Goal: Task Accomplishment & Management: Complete application form

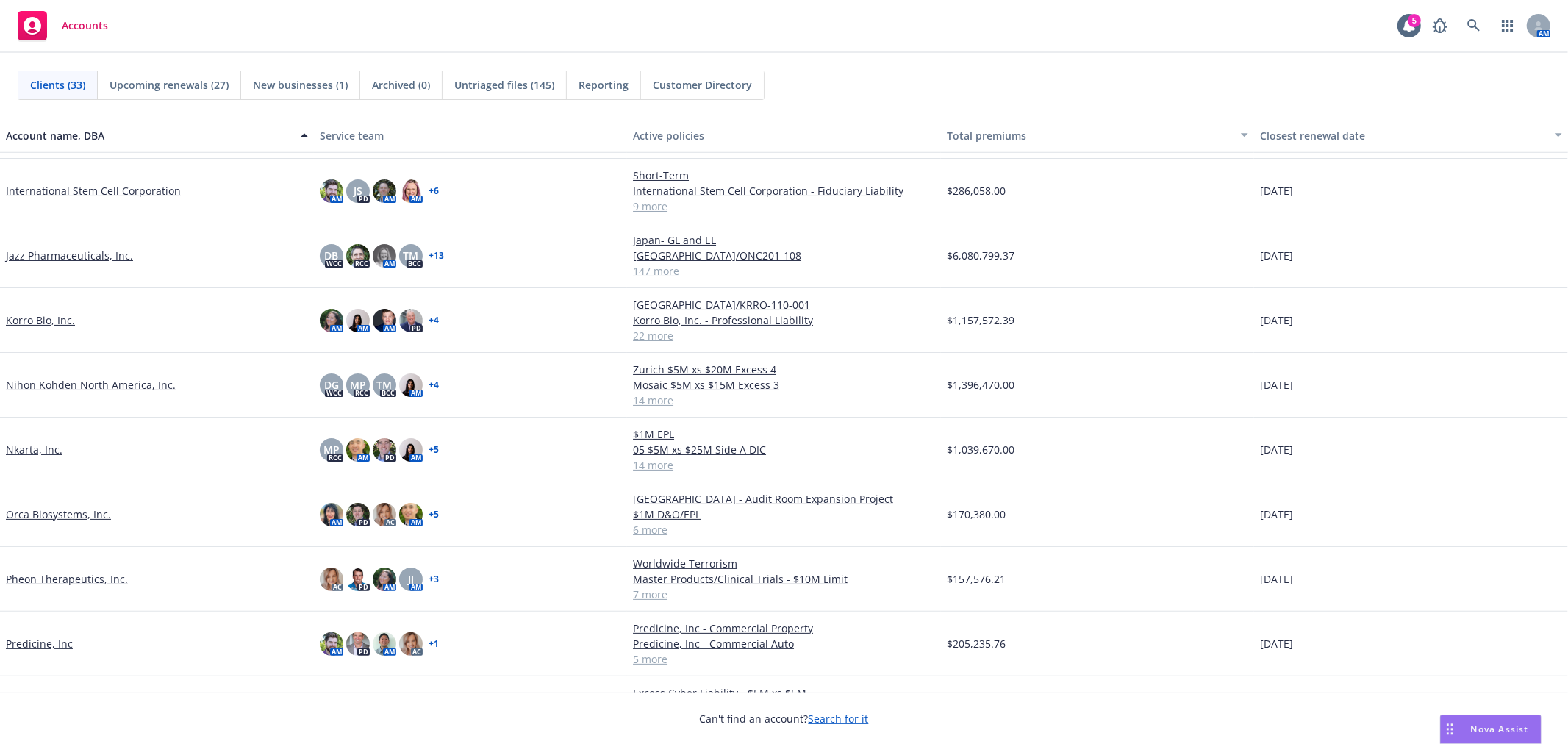
scroll to position [571, 0]
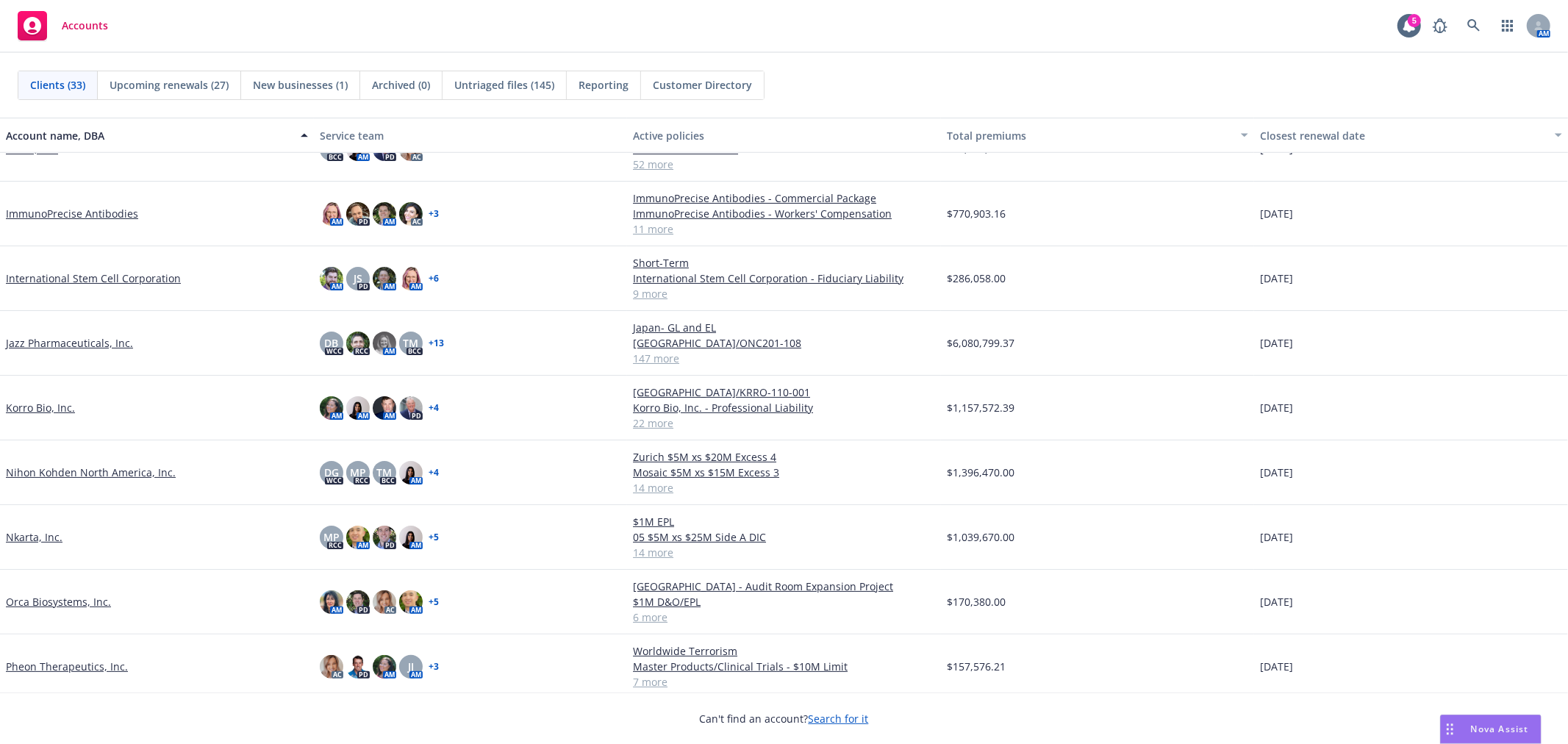
drag, startPoint x: 37, startPoint y: 208, endPoint x: 370, endPoint y: 262, distance: 337.3
click at [37, 208] on link "ImmunoPrecise Antibodies" at bounding box center [72, 213] width 133 height 16
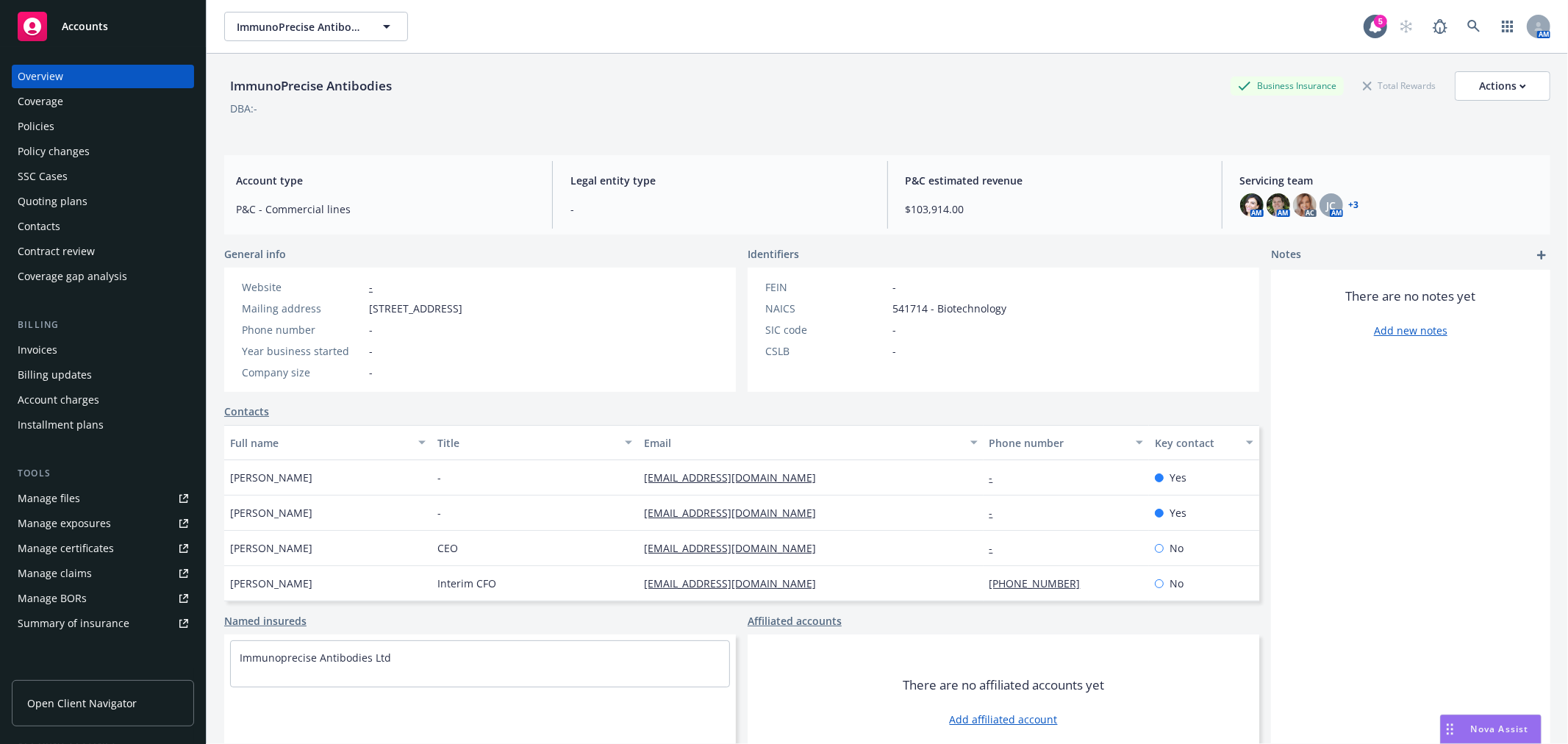
click at [45, 126] on div "Policies" at bounding box center [35, 126] width 36 height 23
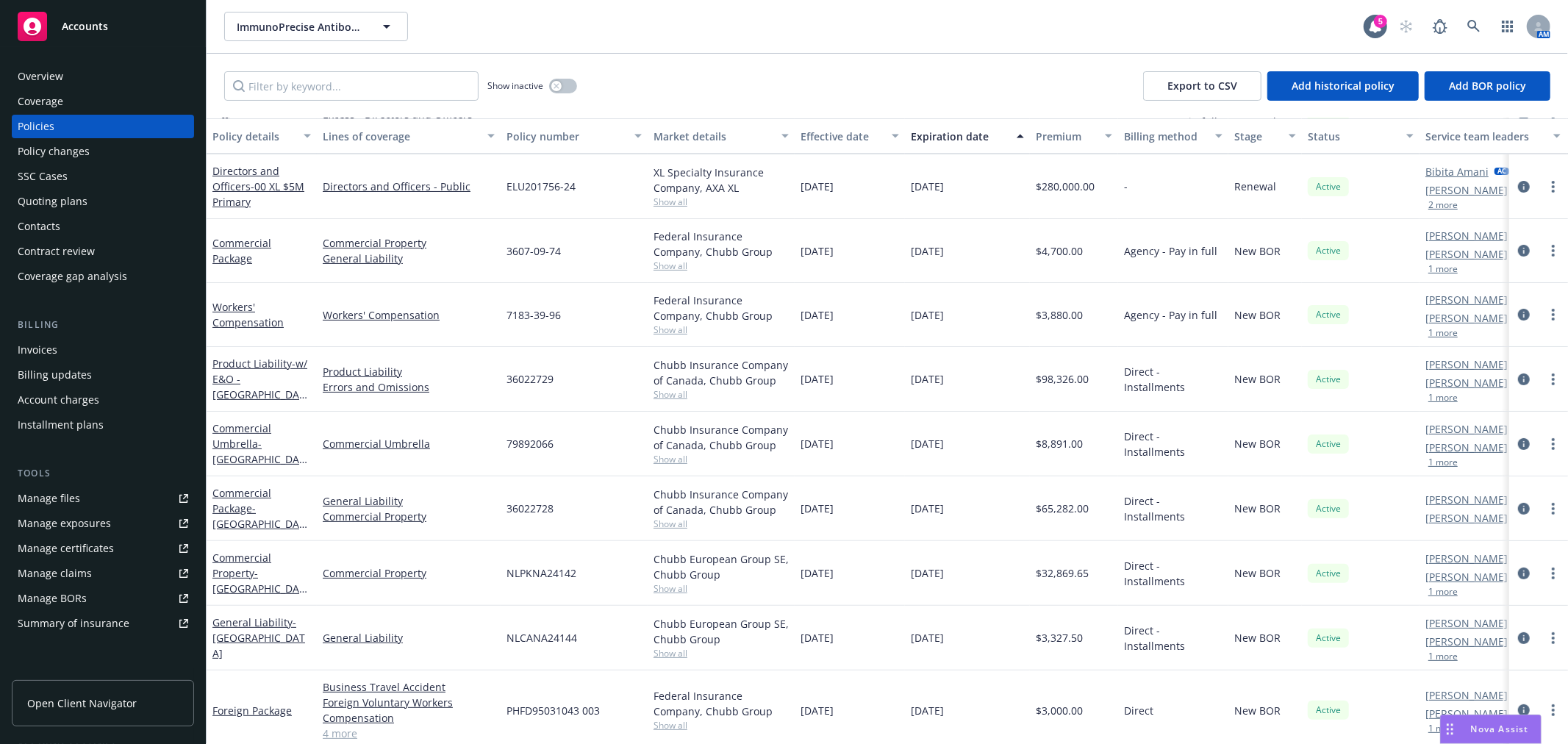
scroll to position [245, 0]
click at [224, 441] on link "Commercial Umbrella - [GEOGRAPHIC_DATA]" at bounding box center [258, 446] width 92 height 61
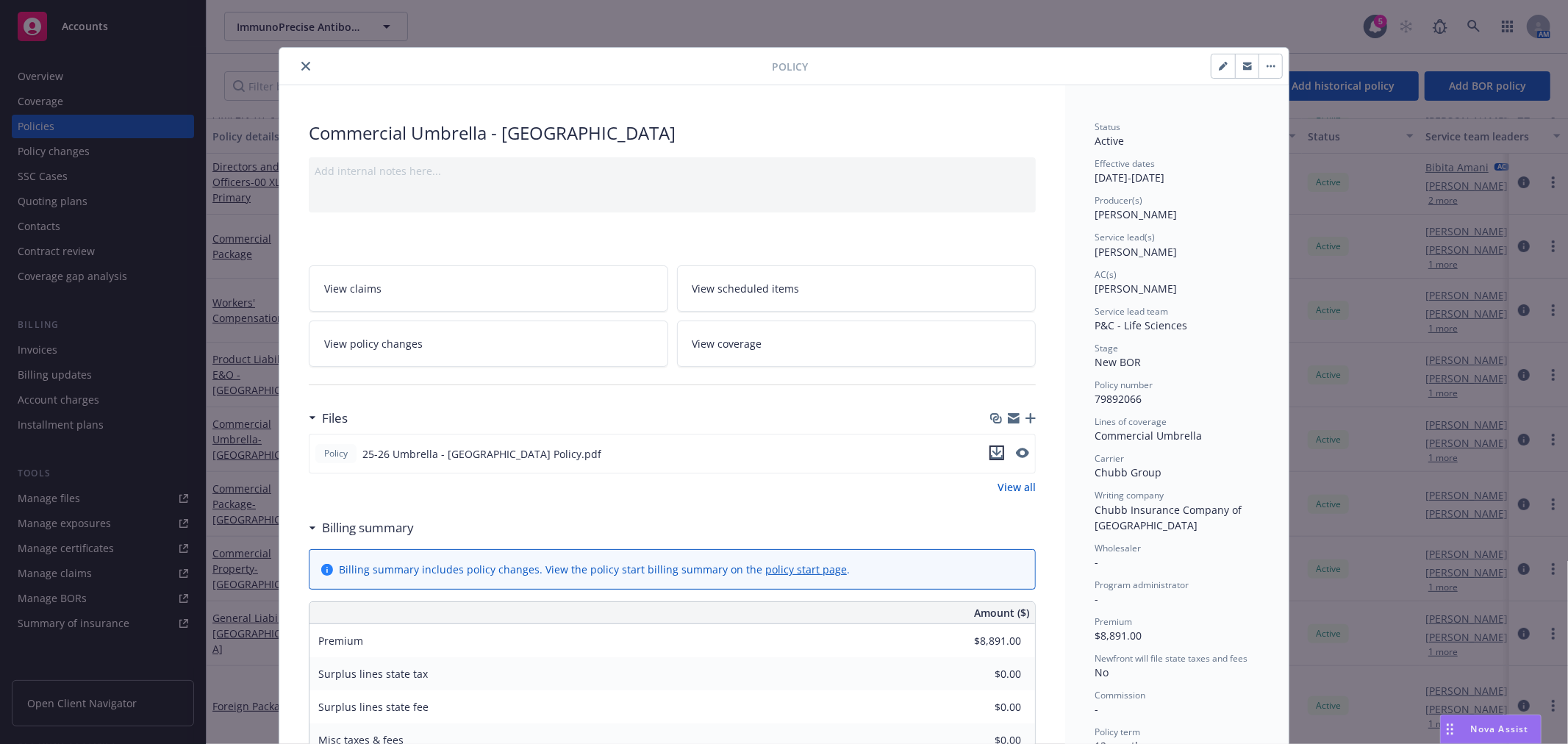
click at [991, 452] on icon "download file" at bounding box center [996, 453] width 12 height 12
drag, startPoint x: 300, startPoint y: 63, endPoint x: 518, endPoint y: 158, distance: 237.8
click at [302, 63] on icon "close" at bounding box center [305, 65] width 8 height 8
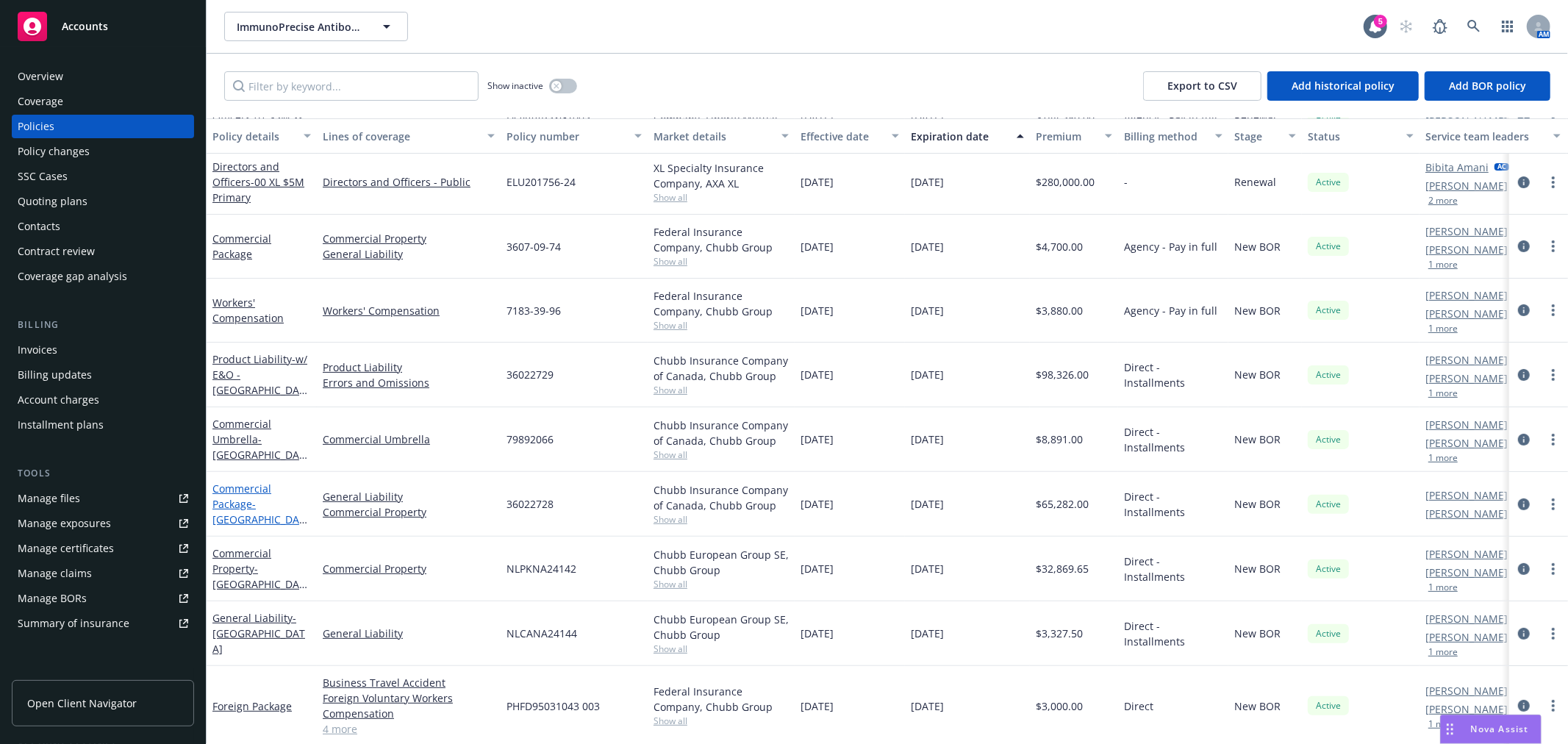
click at [240, 496] on link "Commercial Package - [GEOGRAPHIC_DATA]" at bounding box center [258, 512] width 92 height 61
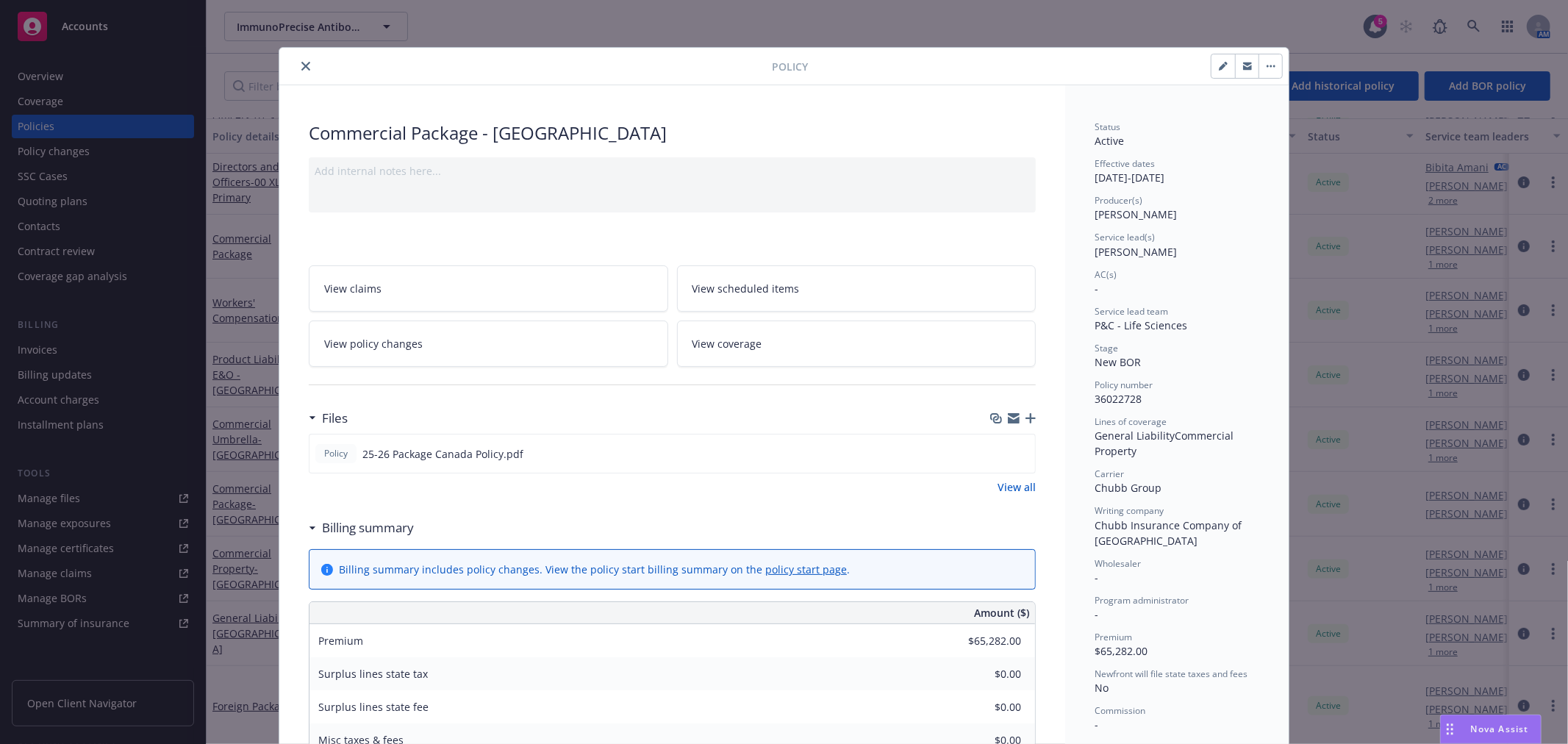
click at [289, 61] on div at bounding box center [528, 65] width 487 height 18
click at [299, 59] on button "close" at bounding box center [305, 65] width 18 height 18
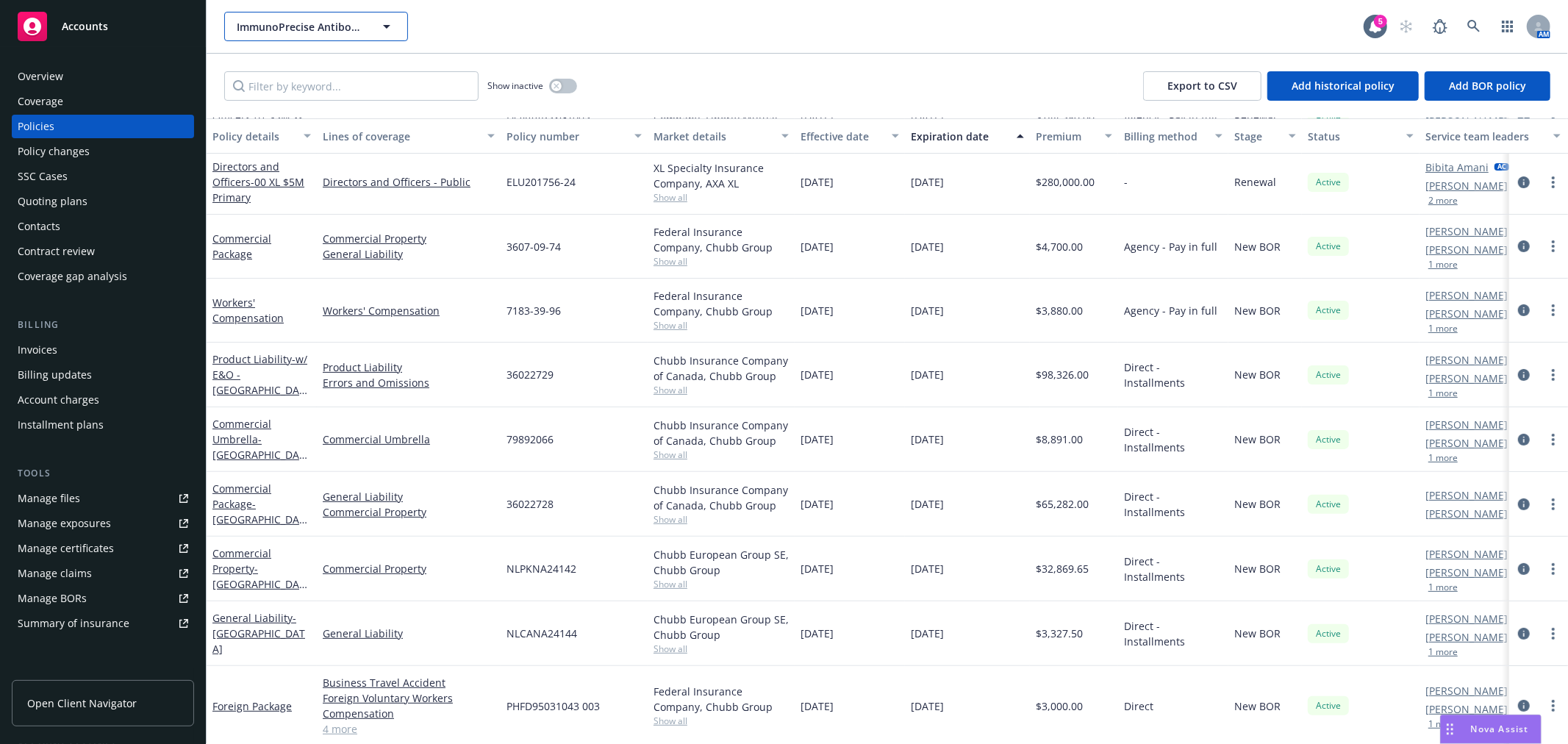
click at [310, 21] on span "ImmunoPrecise Antibodies" at bounding box center [300, 26] width 127 height 16
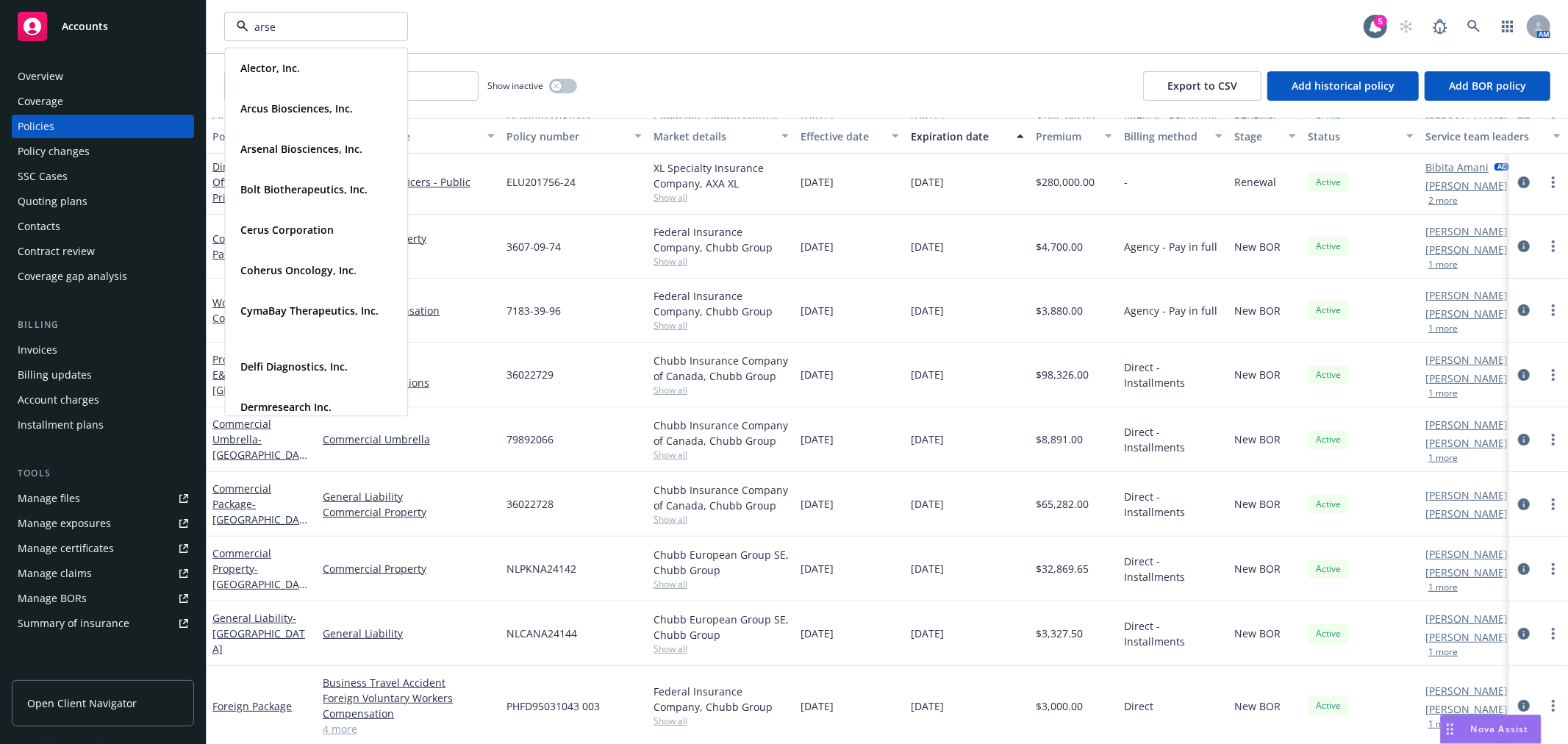
type input "arsen"
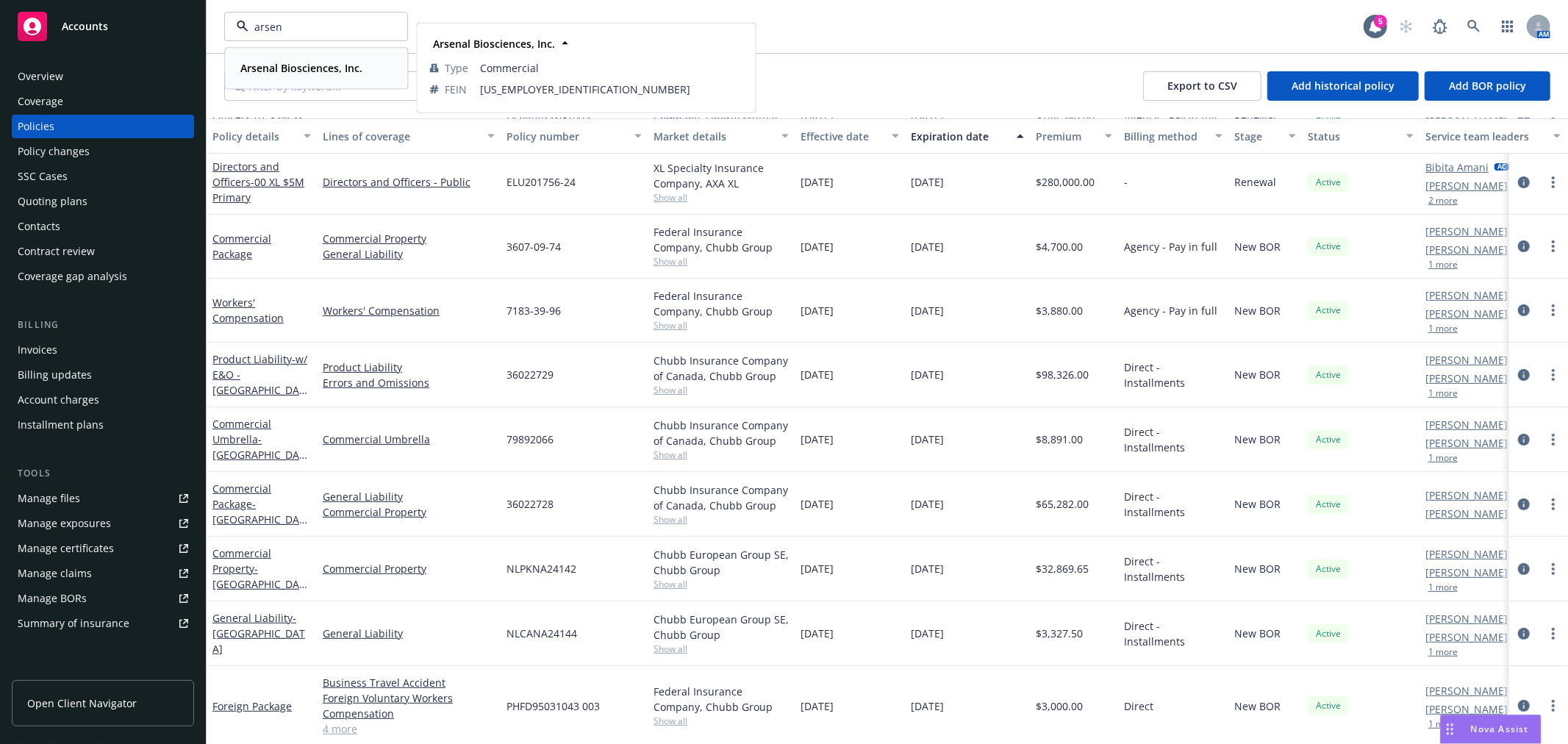
click at [307, 63] on strong "Arsenal Biosciences, Inc." at bounding box center [301, 67] width 122 height 14
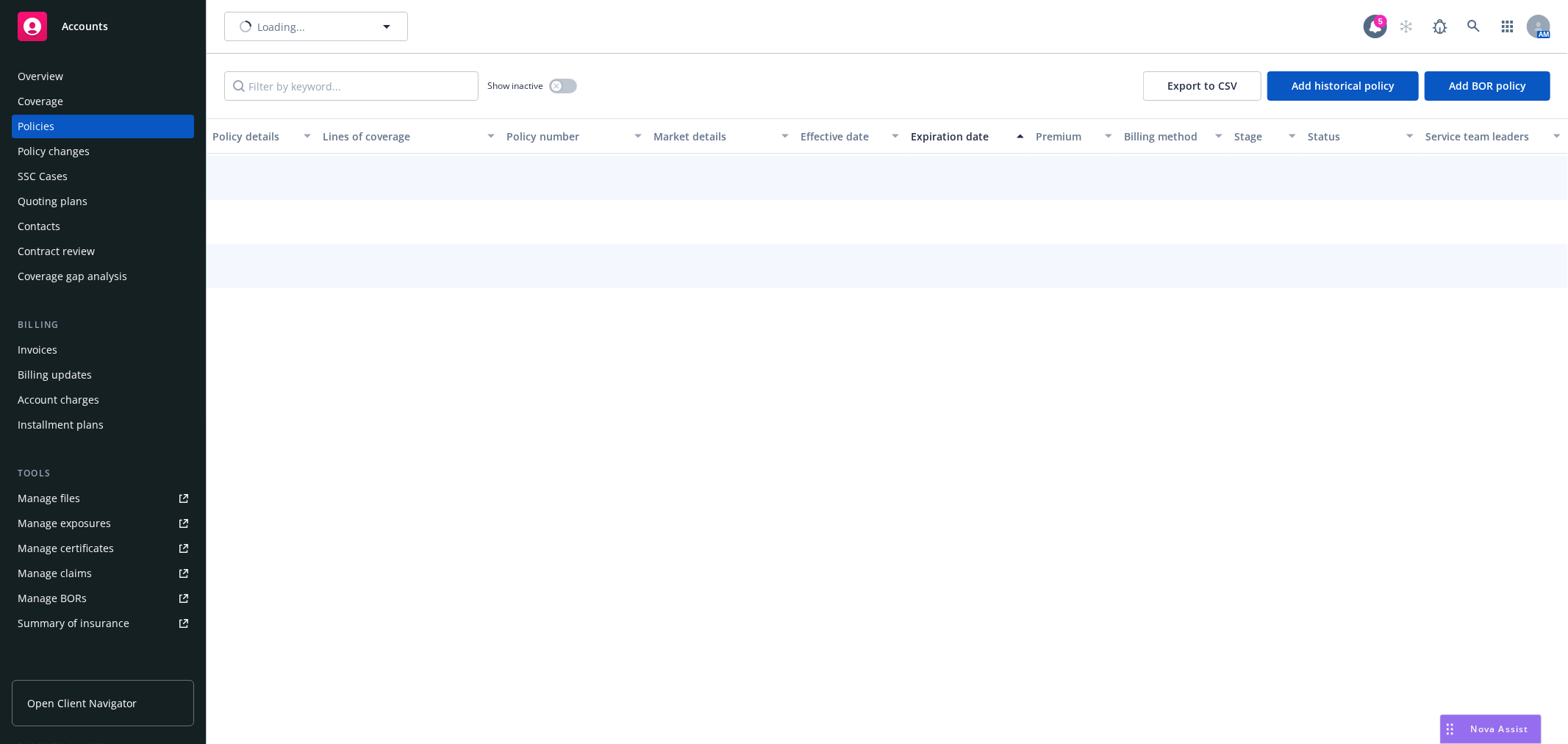
scroll to position [174, 0]
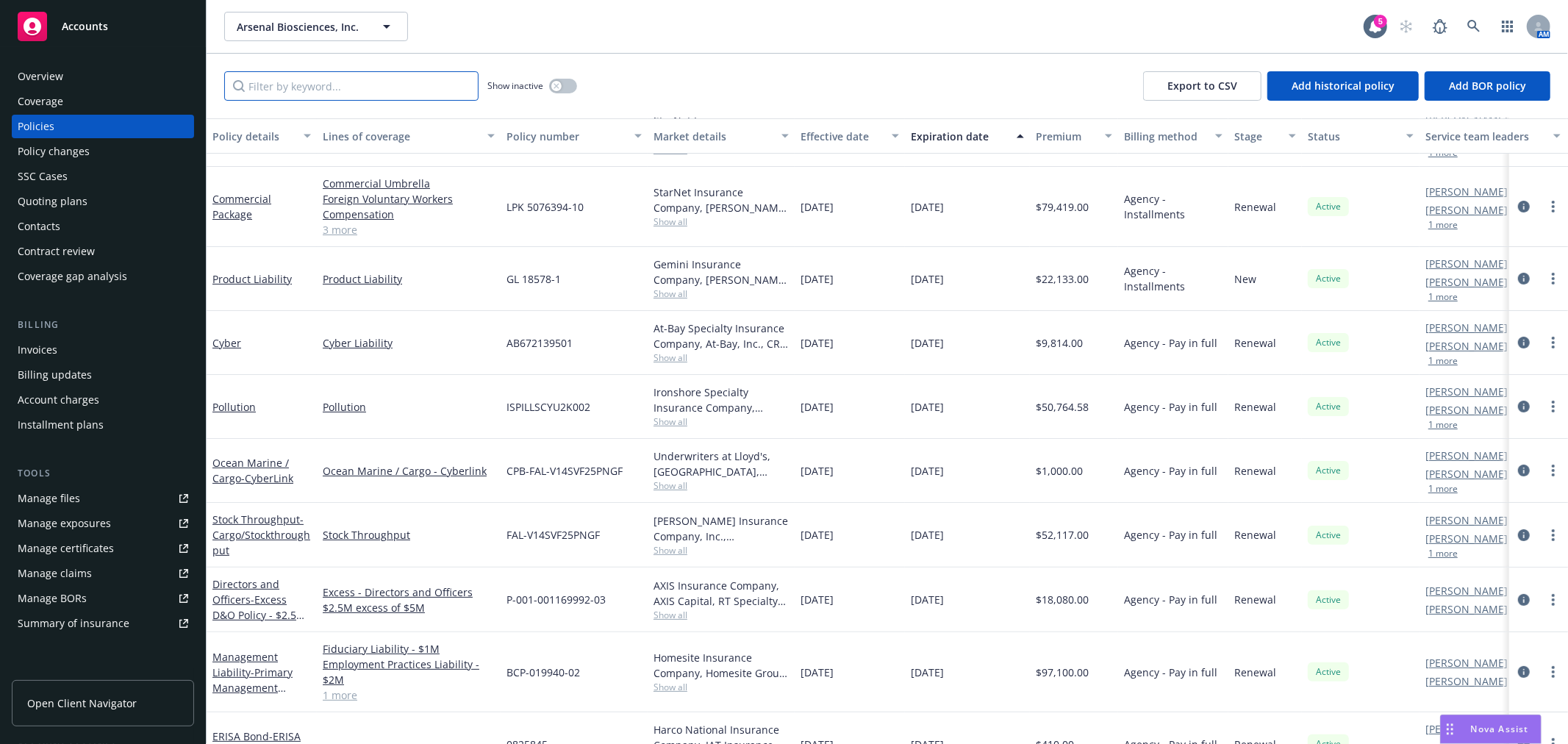
click at [344, 87] on input "Filter by keyword..." at bounding box center [351, 85] width 254 height 29
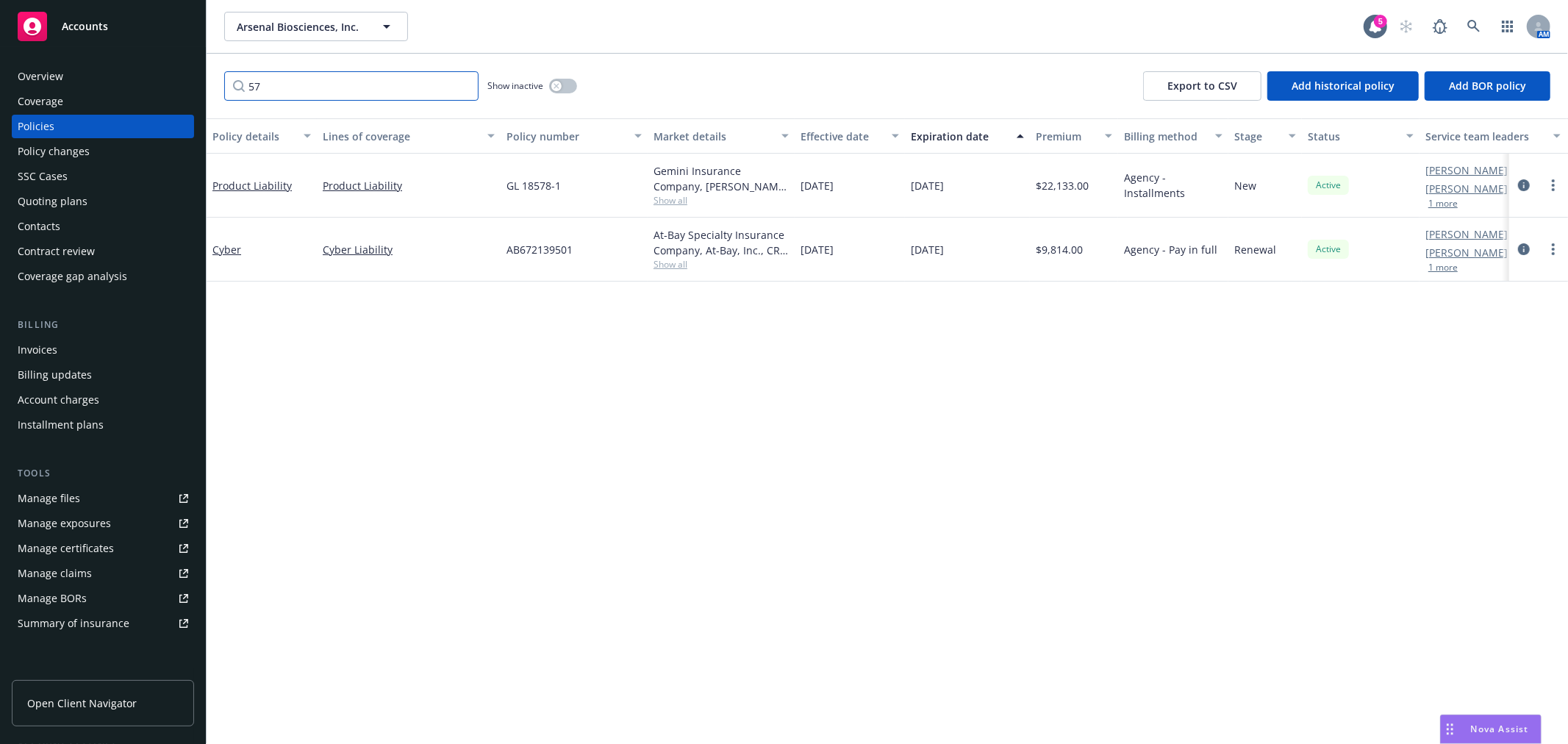
scroll to position [0, 0]
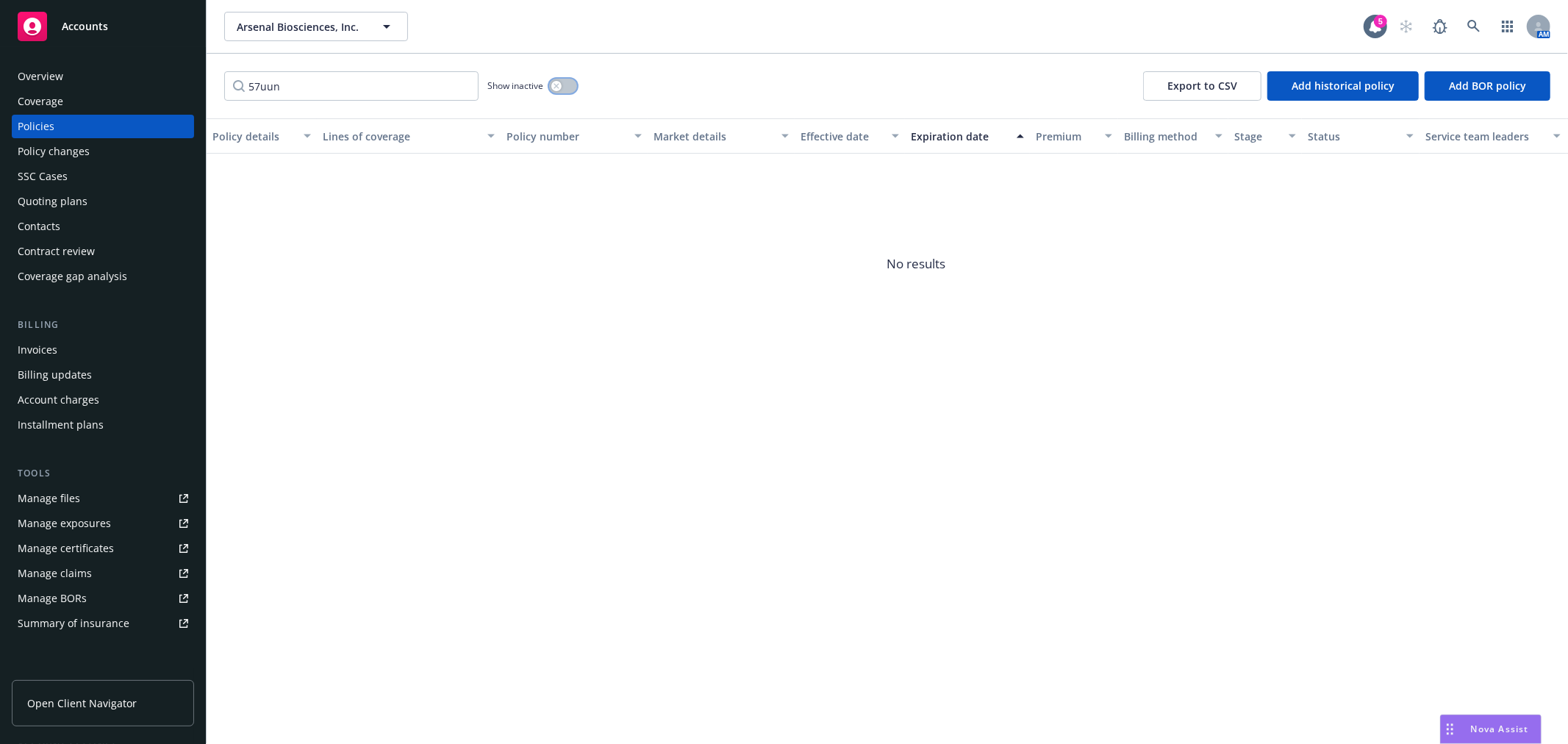
click at [568, 86] on button "button" at bounding box center [563, 86] width 28 height 15
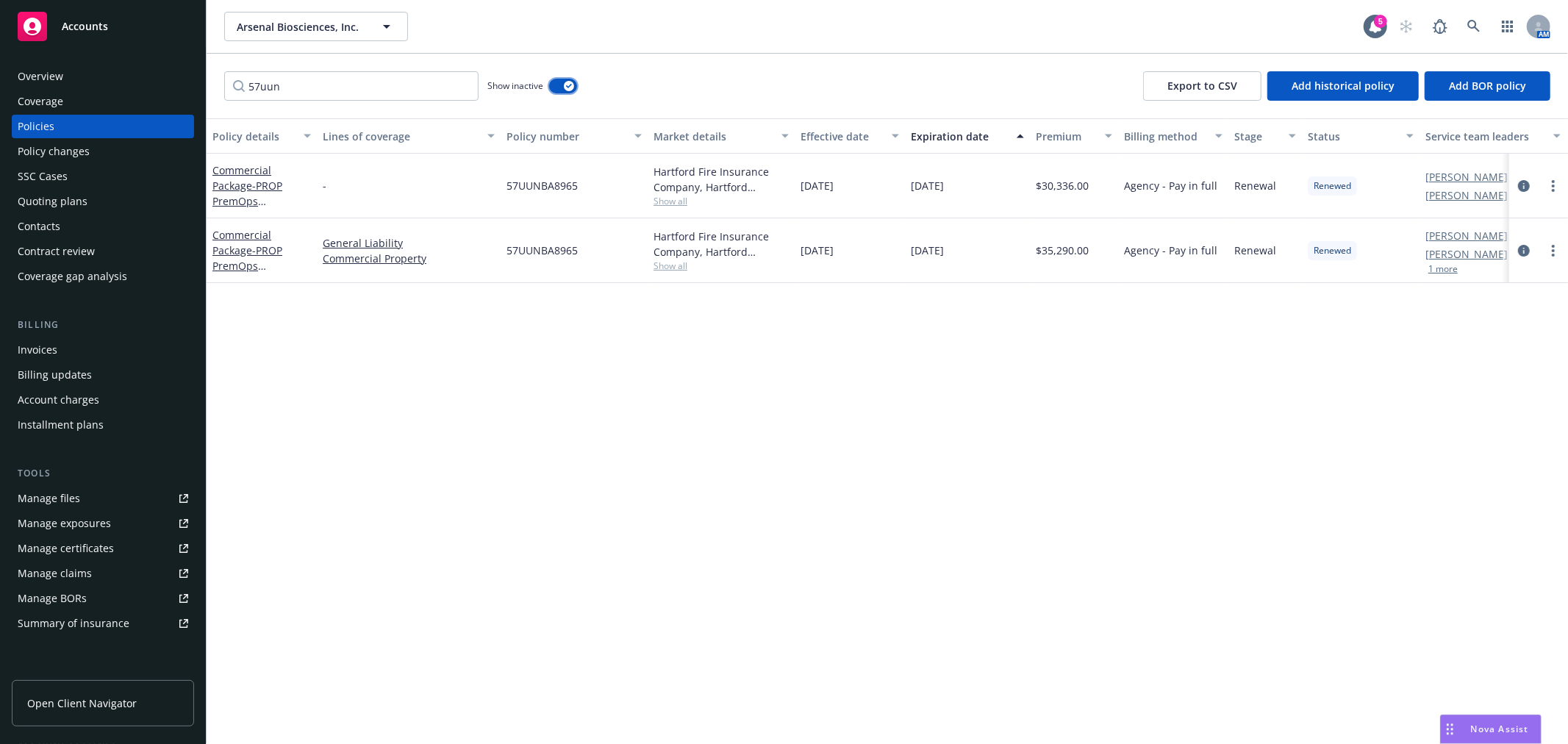
drag, startPoint x: 564, startPoint y: 88, endPoint x: 547, endPoint y: 91, distance: 17.3
click at [564, 88] on div "button" at bounding box center [569, 86] width 10 height 10
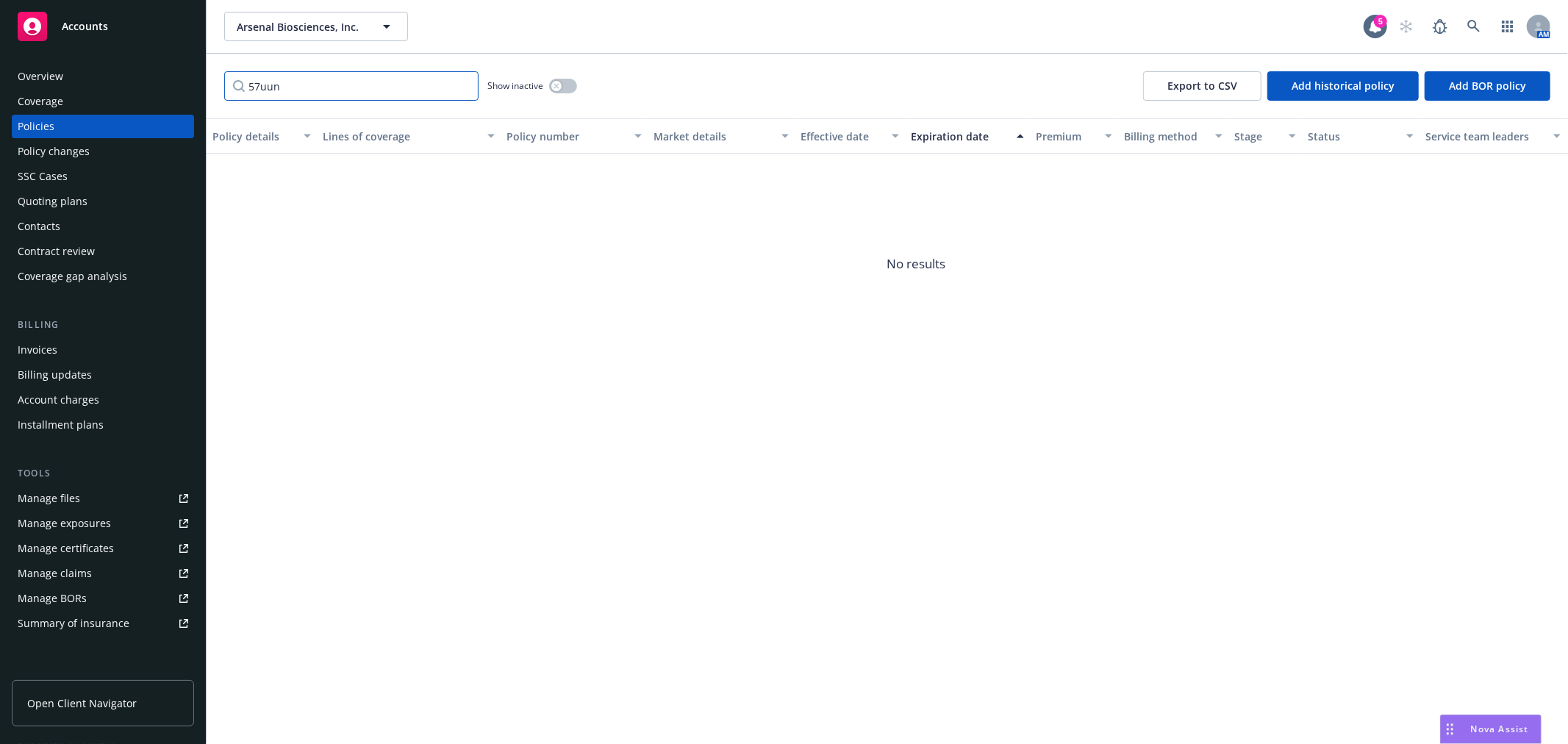
drag, startPoint x: 336, startPoint y: 99, endPoint x: 94, endPoint y: 74, distance: 243.3
click at [98, 75] on div "Accounts Overview Coverage Policies Policy changes SSC Cases Quoting plans Cont…" at bounding box center [784, 372] width 1568 height 744
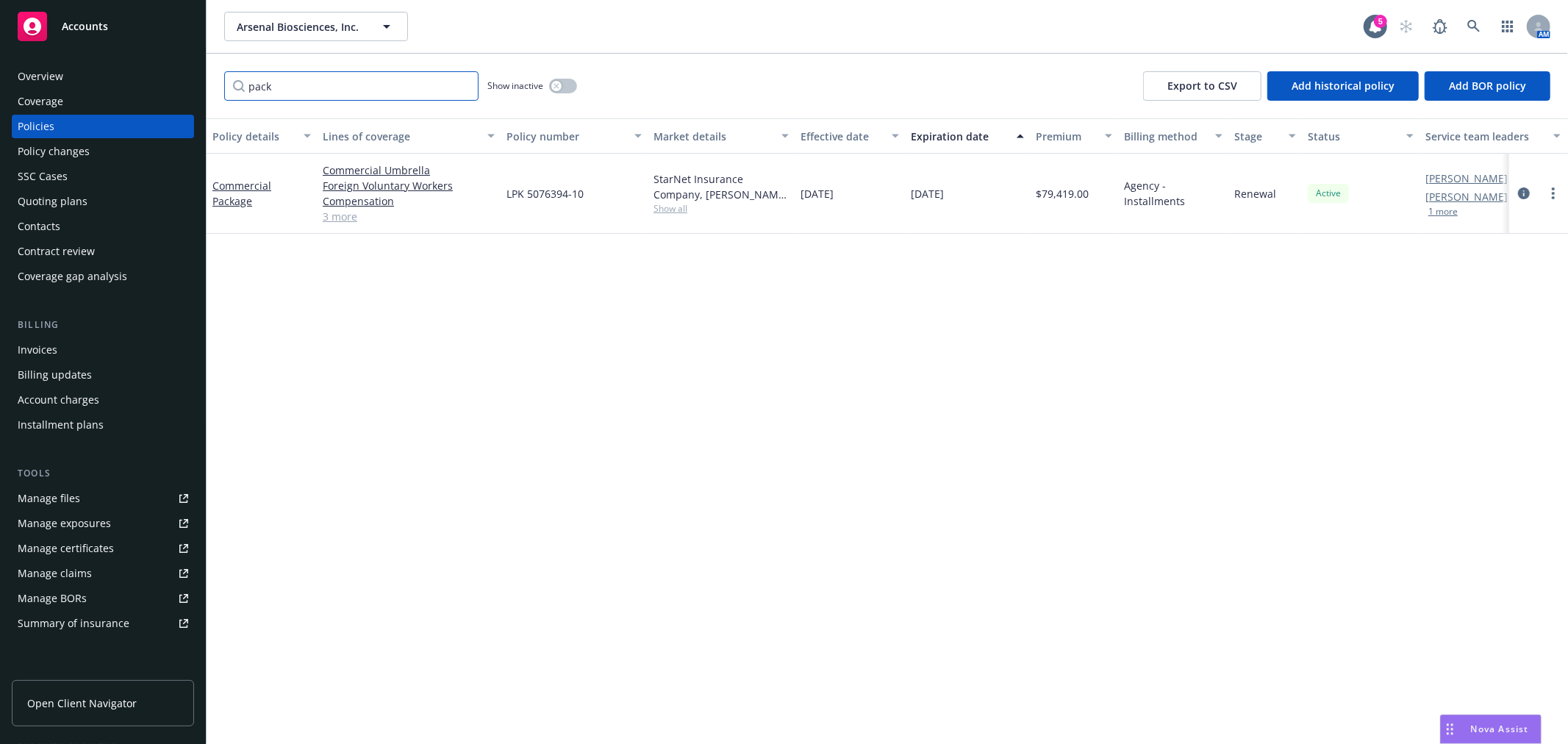
type input "pack"
click at [568, 91] on button "button" at bounding box center [563, 86] width 28 height 15
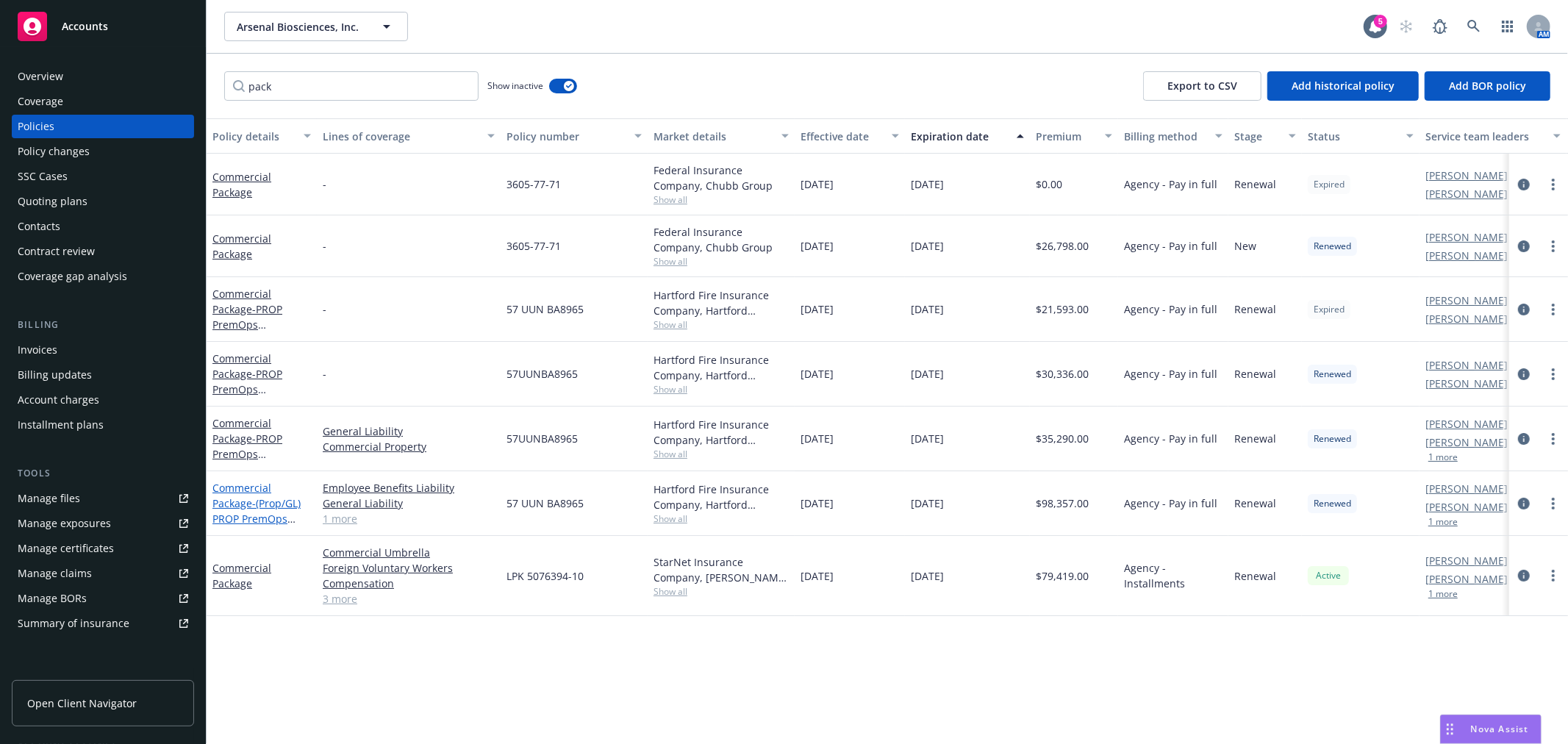
click at [253, 503] on span "- (Prop/GL) PROP PremOps [PERSON_NAME]" at bounding box center [256, 518] width 88 height 45
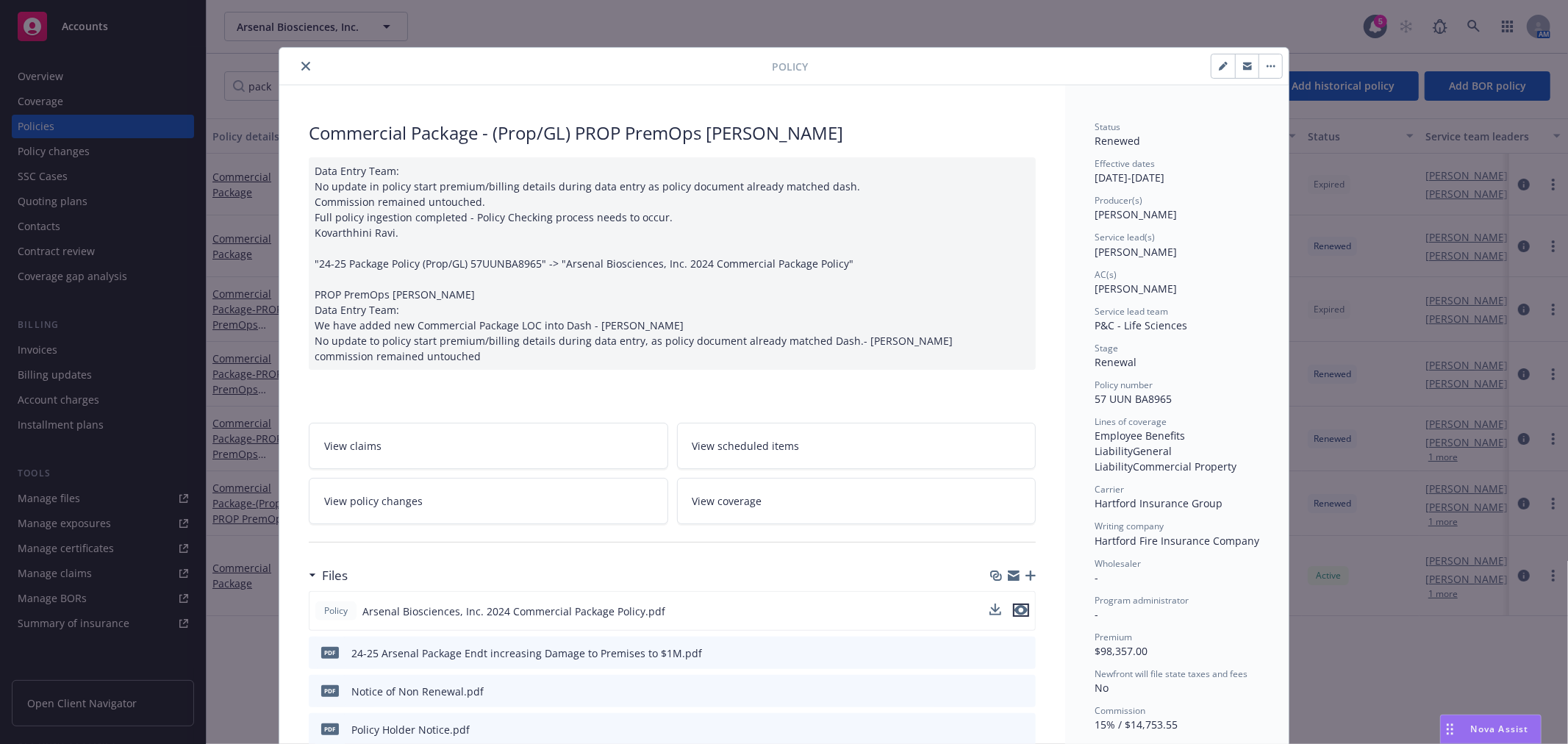
click at [1014, 609] on icon "preview file" at bounding box center [1021, 610] width 13 height 10
click at [472, 502] on link "View policy changes" at bounding box center [488, 501] width 360 height 47
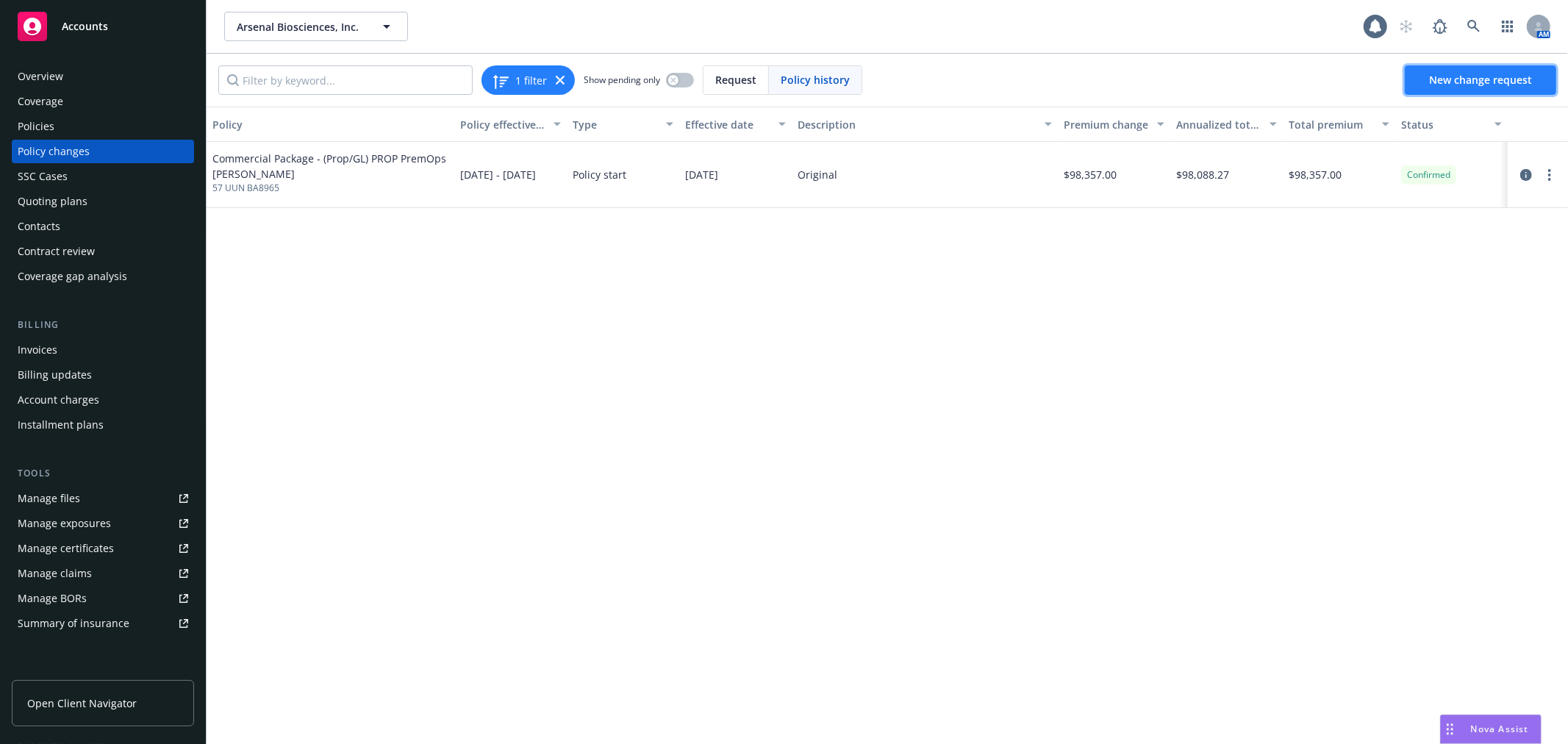
click at [1448, 83] on span "New change request" at bounding box center [1480, 79] width 103 height 14
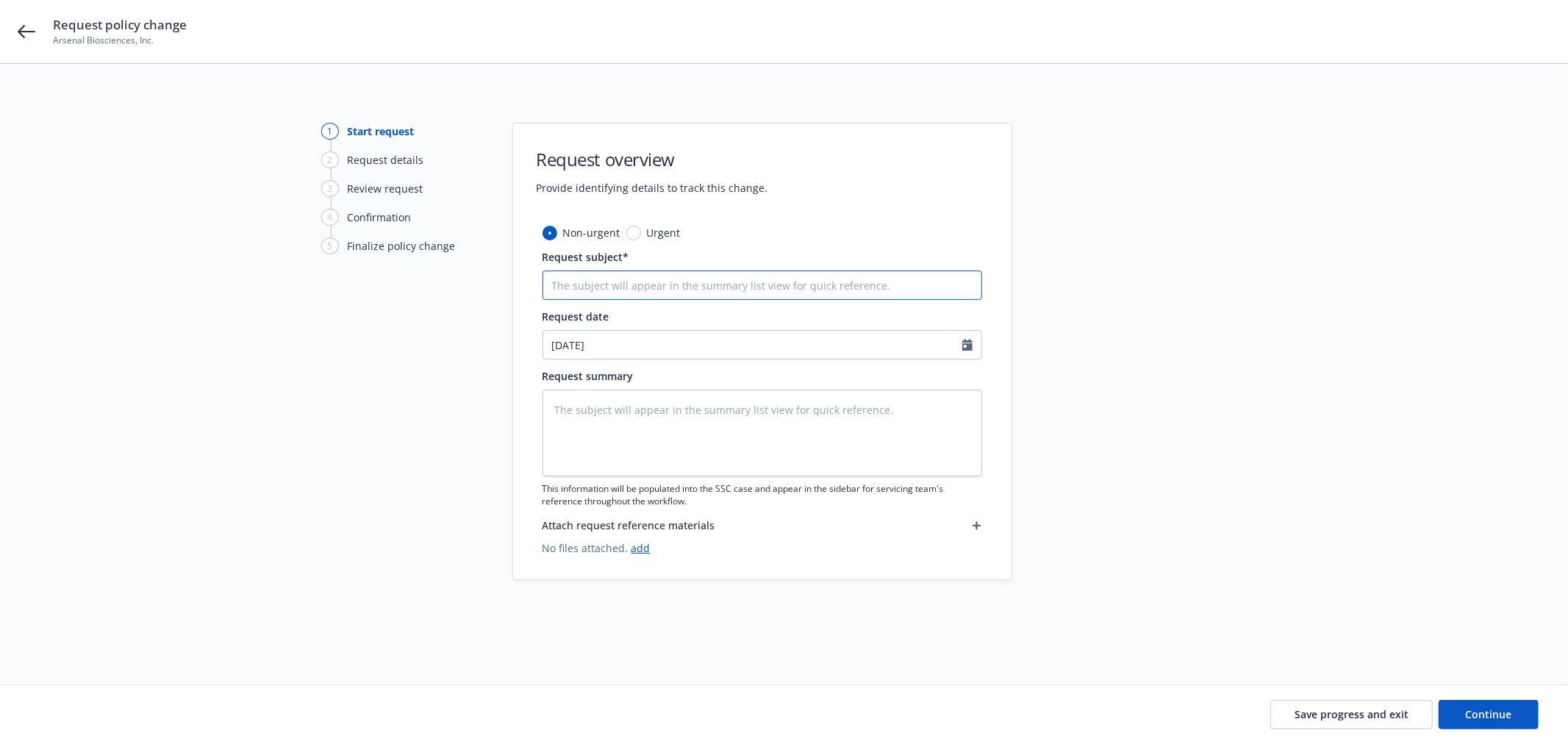
click at [625, 281] on input "Request subject*" at bounding box center [762, 285] width 440 height 29
type textarea "x"
type input "2"
type textarea "x"
type input "25"
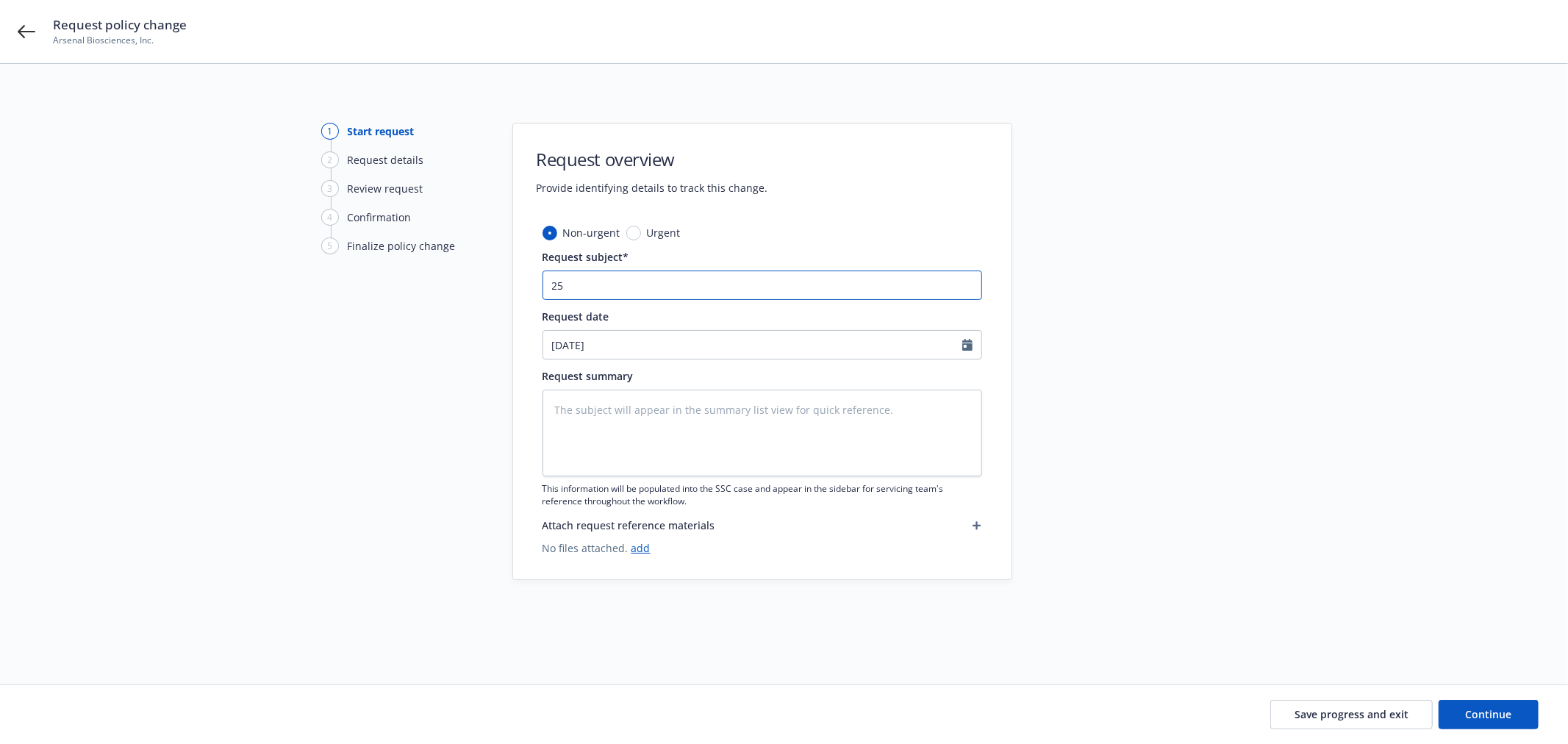
type textarea "x"
type input "2"
type textarea "x"
type input "24"
type textarea "x"
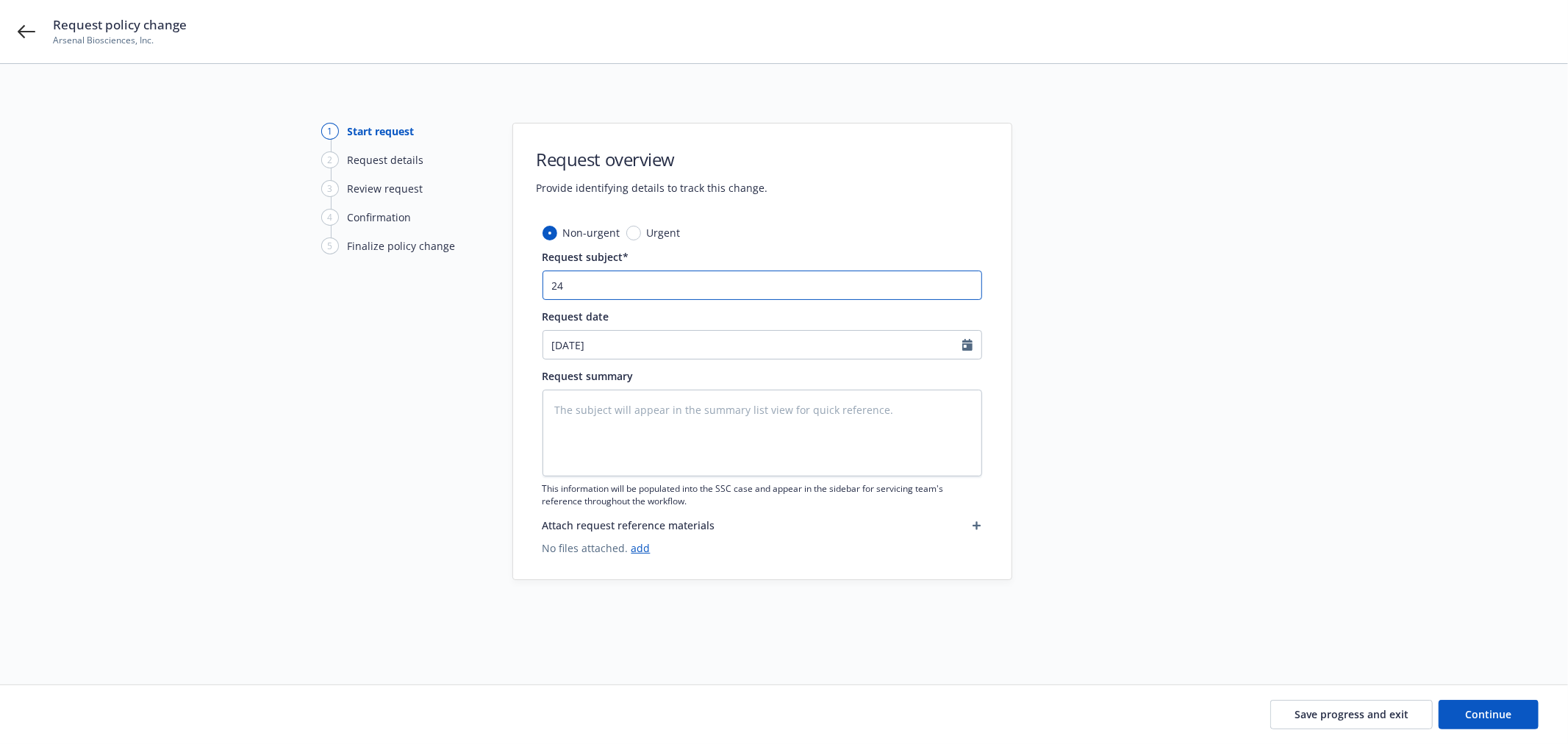
type input "24-"
type textarea "x"
type input "24-2"
type textarea "x"
type input "24-25"
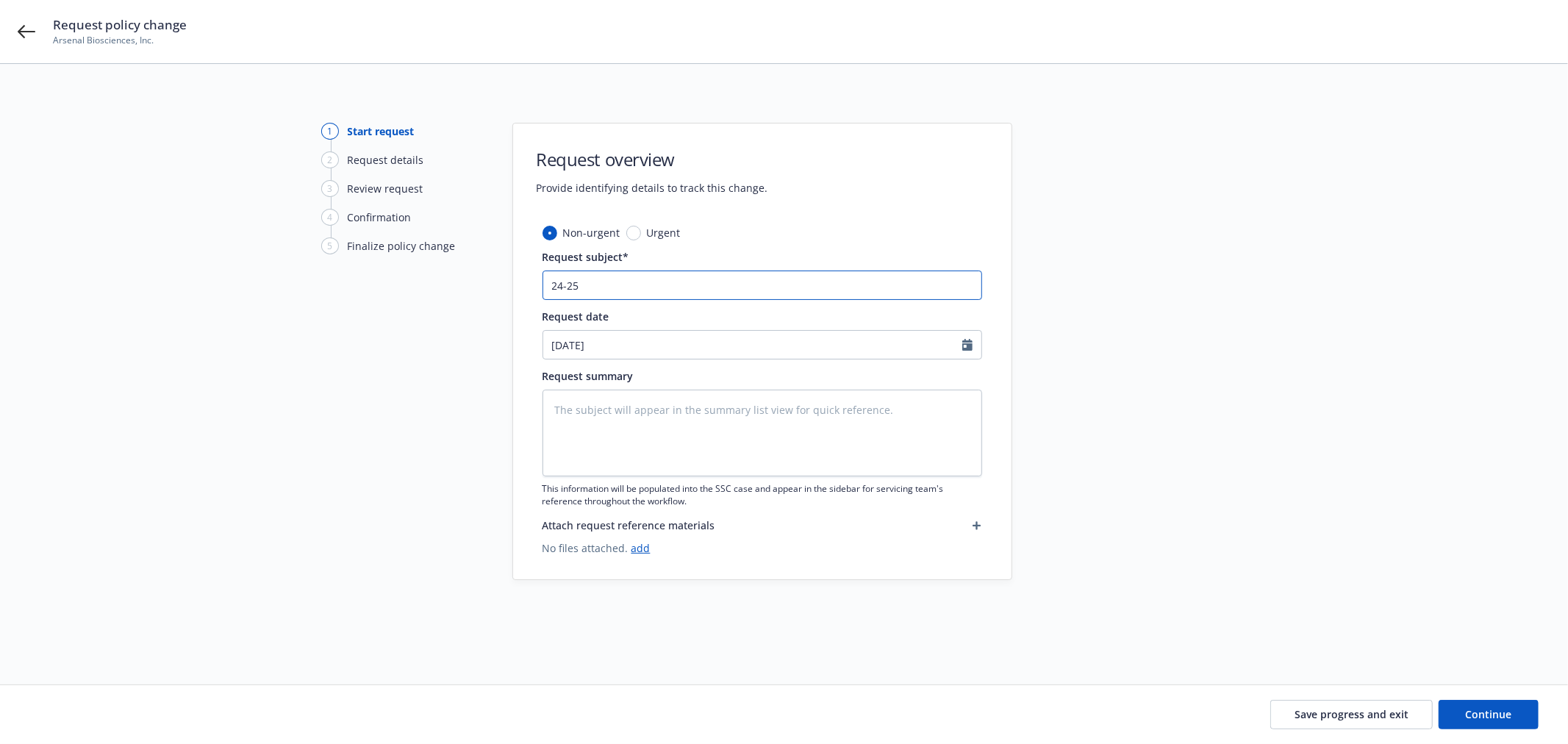
type textarea "x"
type input "24-25"
type textarea "x"
type input "24-25 A"
type textarea "x"
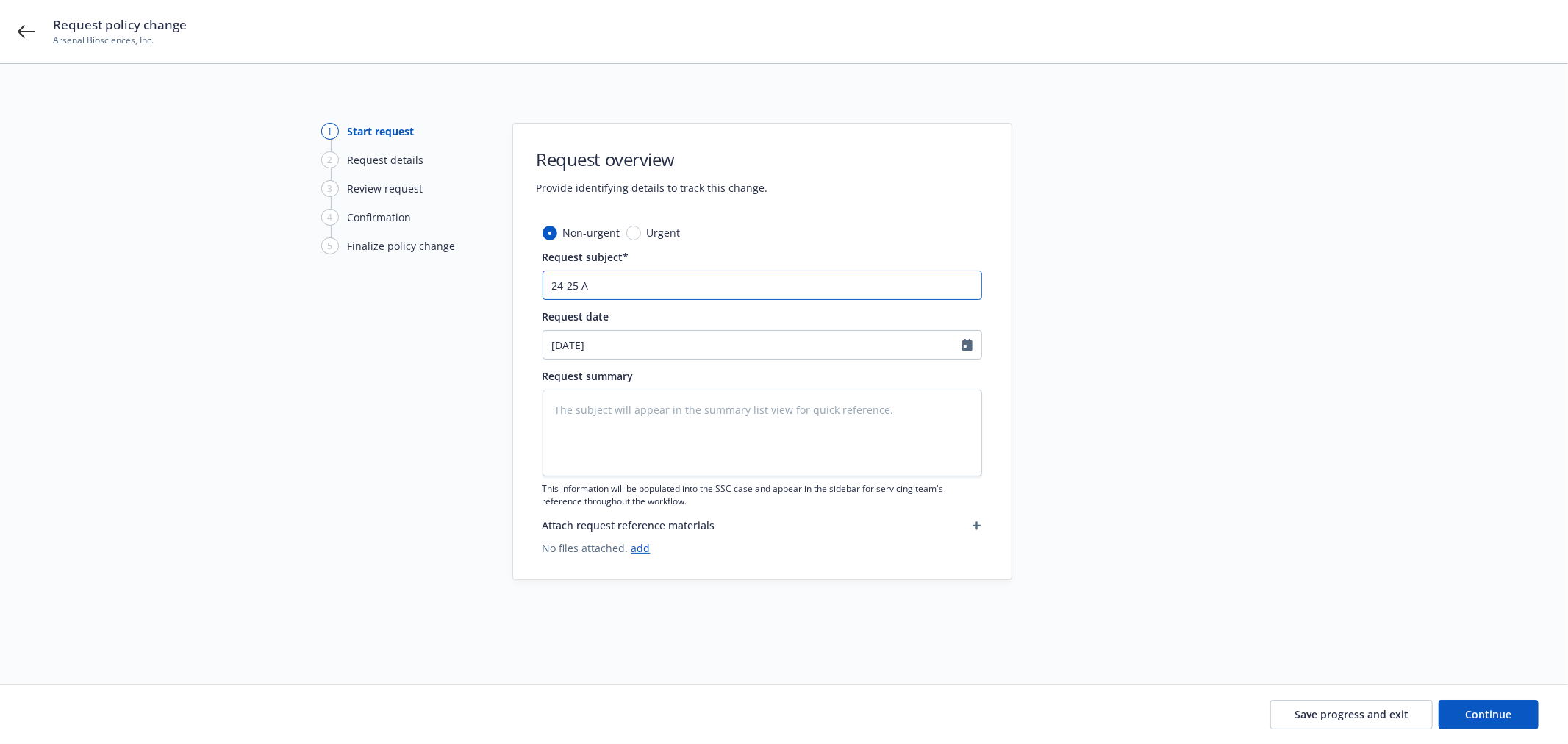
type input "24-25"
type textarea "x"
type input "24-25 P"
type textarea "x"
type input "24-25 Pa"
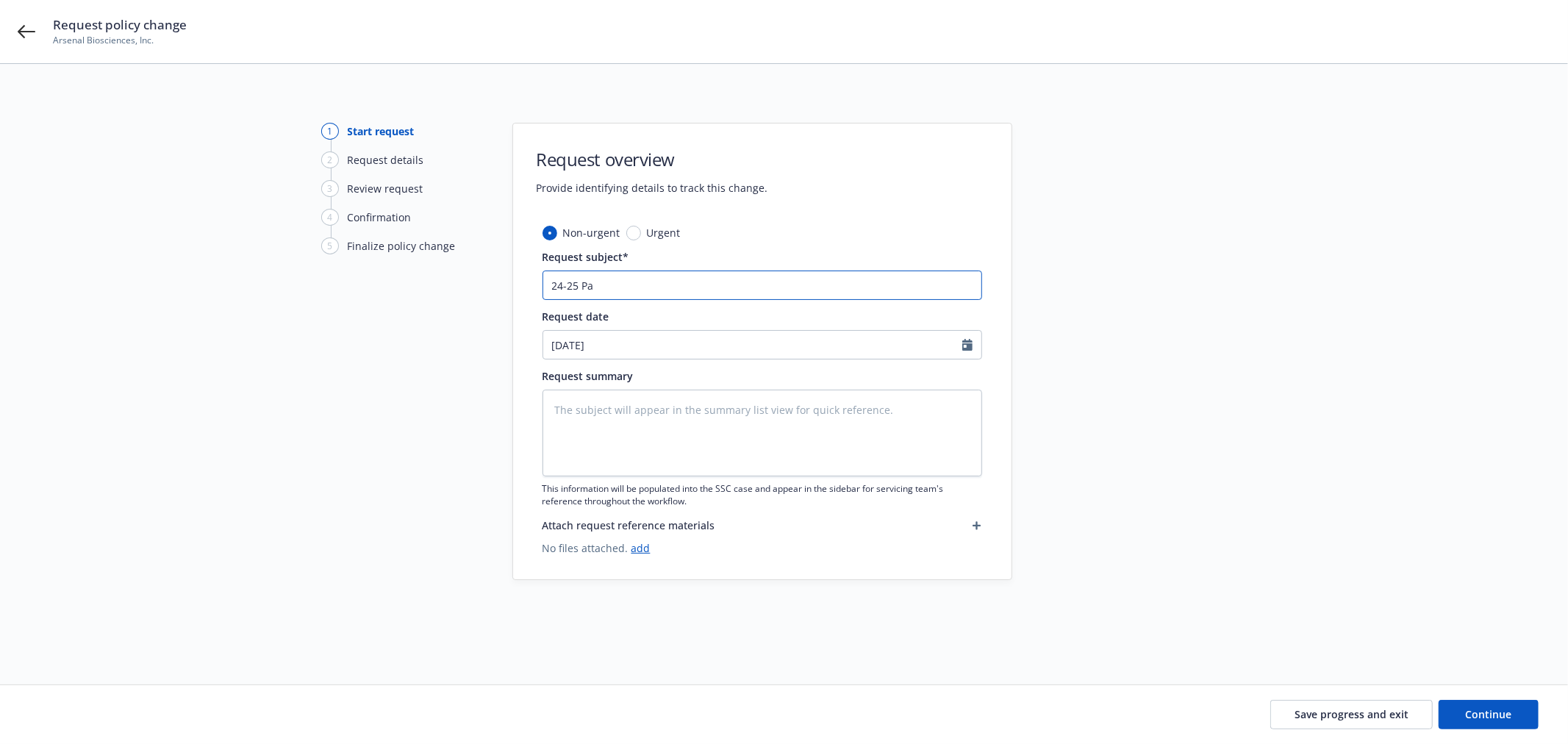
type textarea "x"
type input "24-25 Pac"
type textarea "x"
type input "24-25 Pack"
type textarea "x"
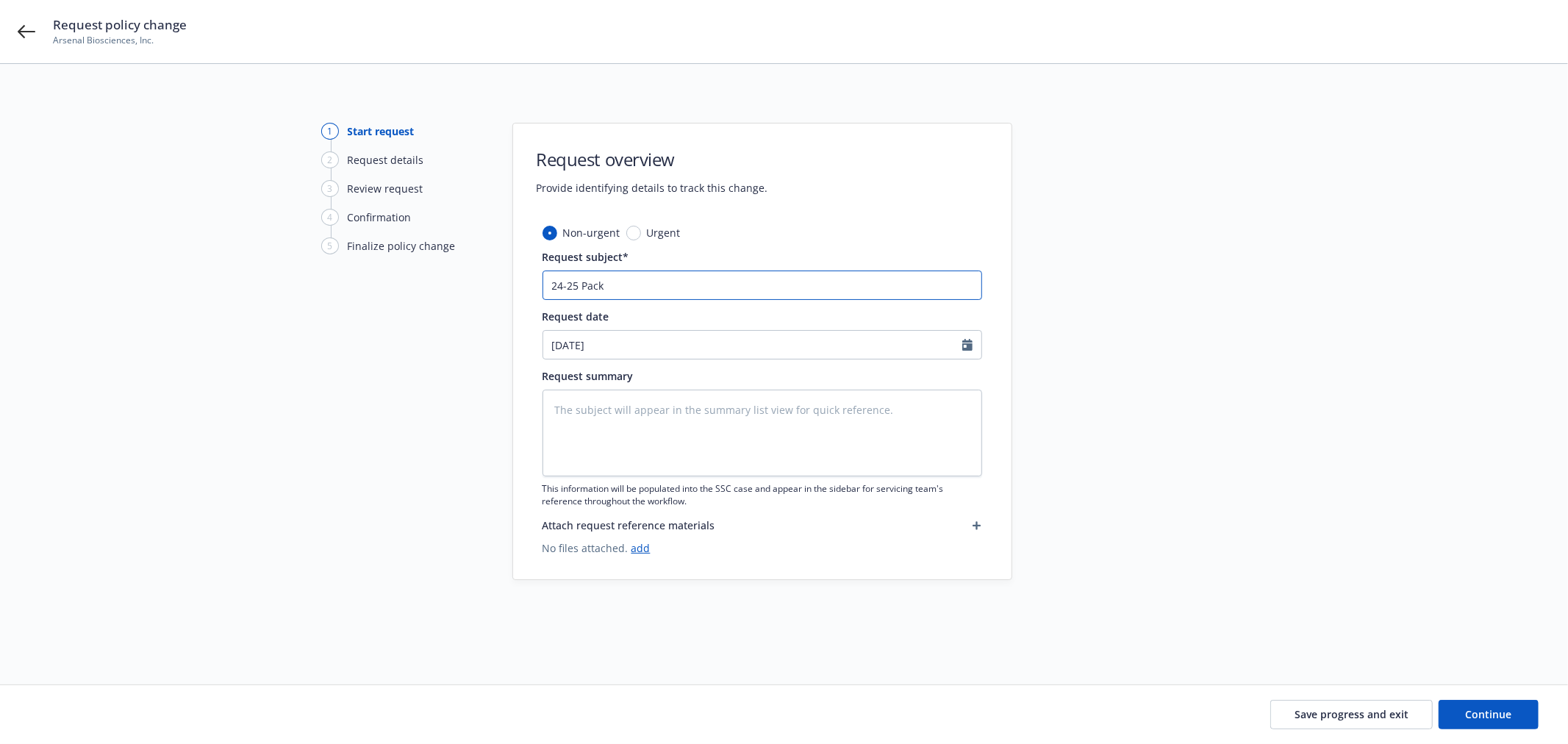
type input "24-25 Packa"
type textarea "x"
type input "24-25 Packag"
type textarea "x"
type input "24-25 Package"
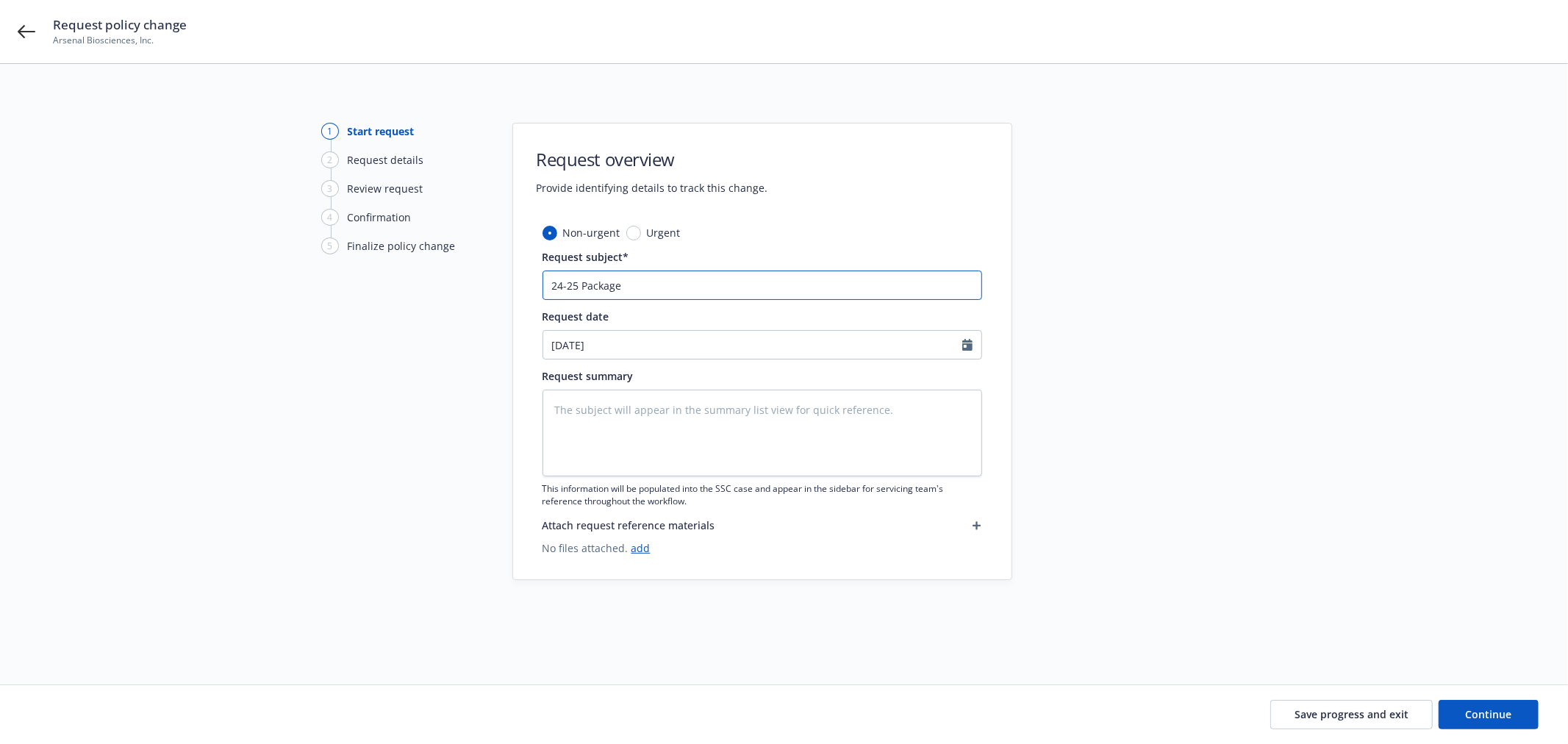
type textarea "x"
type input "24-25 Package"
type textarea "x"
type input "24-25 APackage"
type textarea "x"
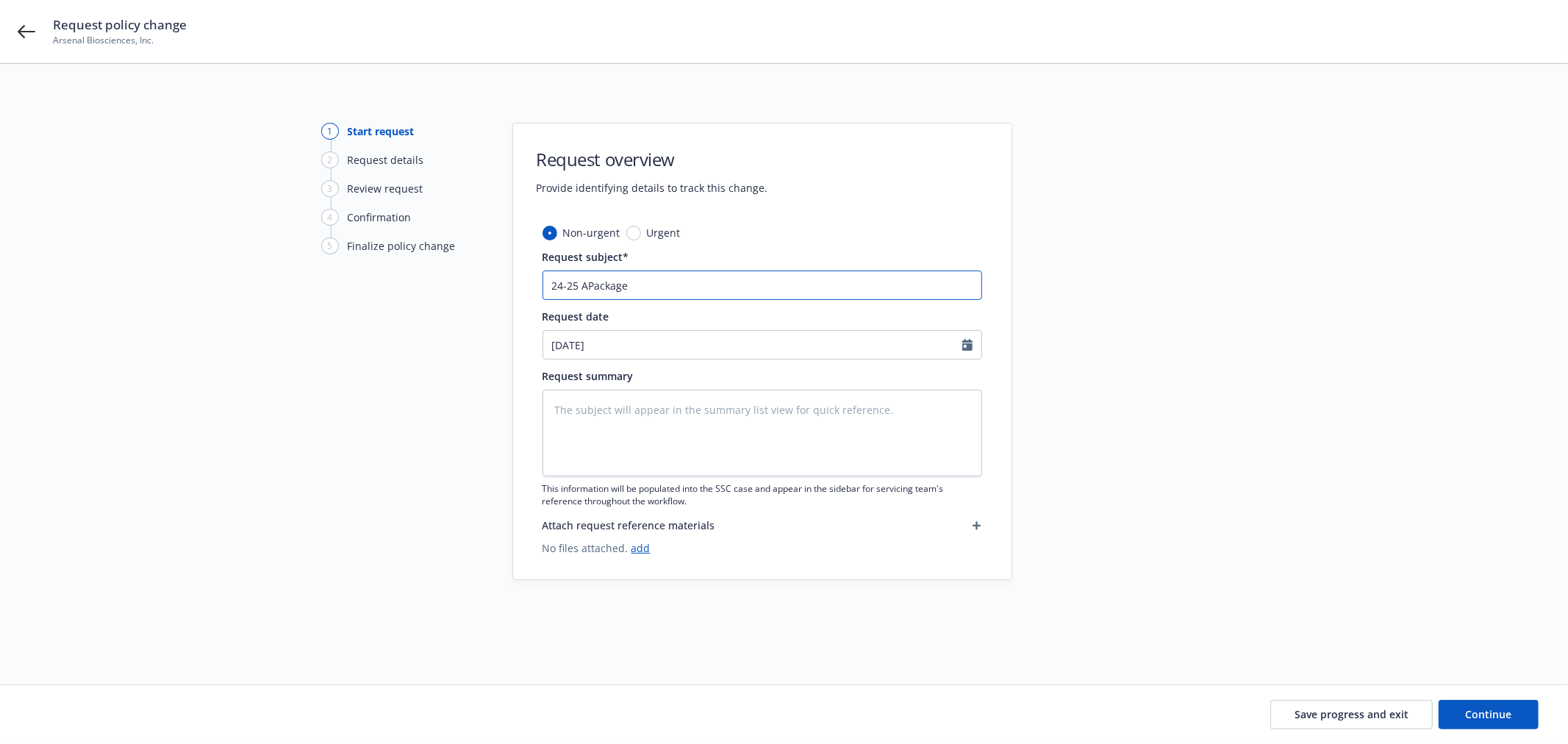
type input "24-25 ArPackage"
type textarea "x"
type input "24-25 ArsPackage"
type textarea "x"
type input "24-25 ArsePackage"
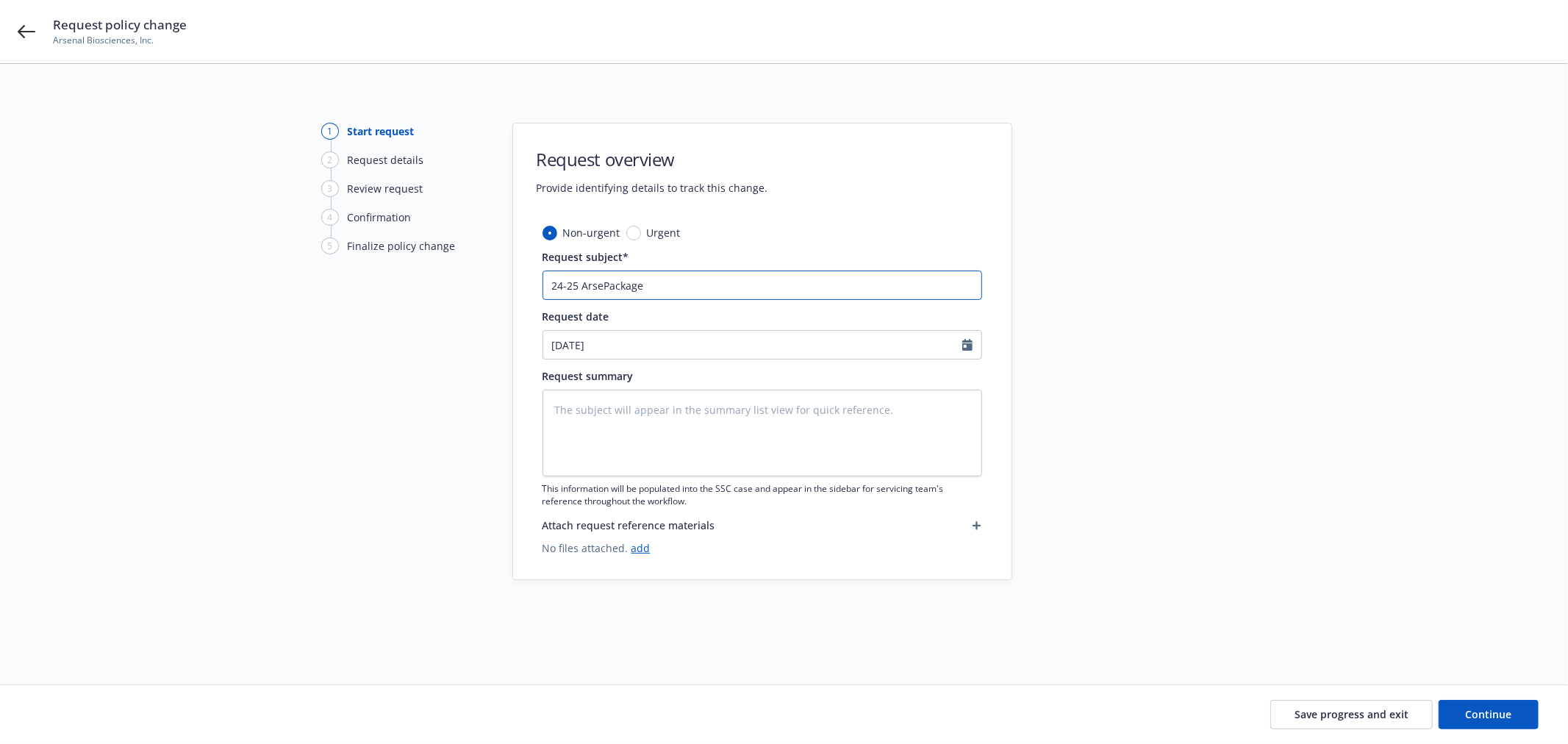
type textarea "x"
type input "24-25 ArsenPackage"
type textarea "x"
type input "24-25 ArsenaPackage"
type textarea "x"
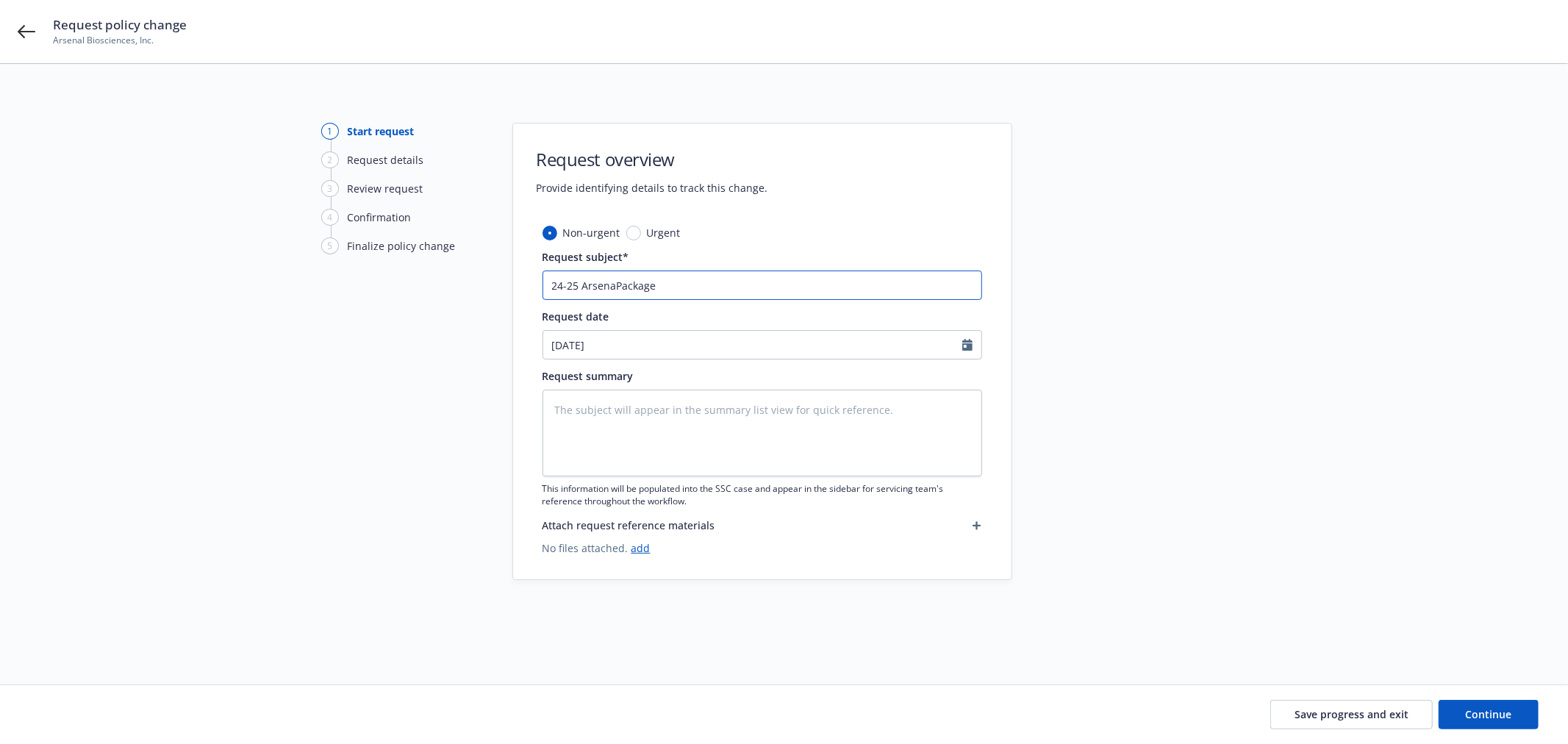
type input "24-25 ArsenalPackage"
type textarea "x"
type input "24-25 Arsenal Package"
click at [819, 281] on input "24-25 Arsenal Package" at bounding box center [762, 285] width 440 height 29
type textarea "x"
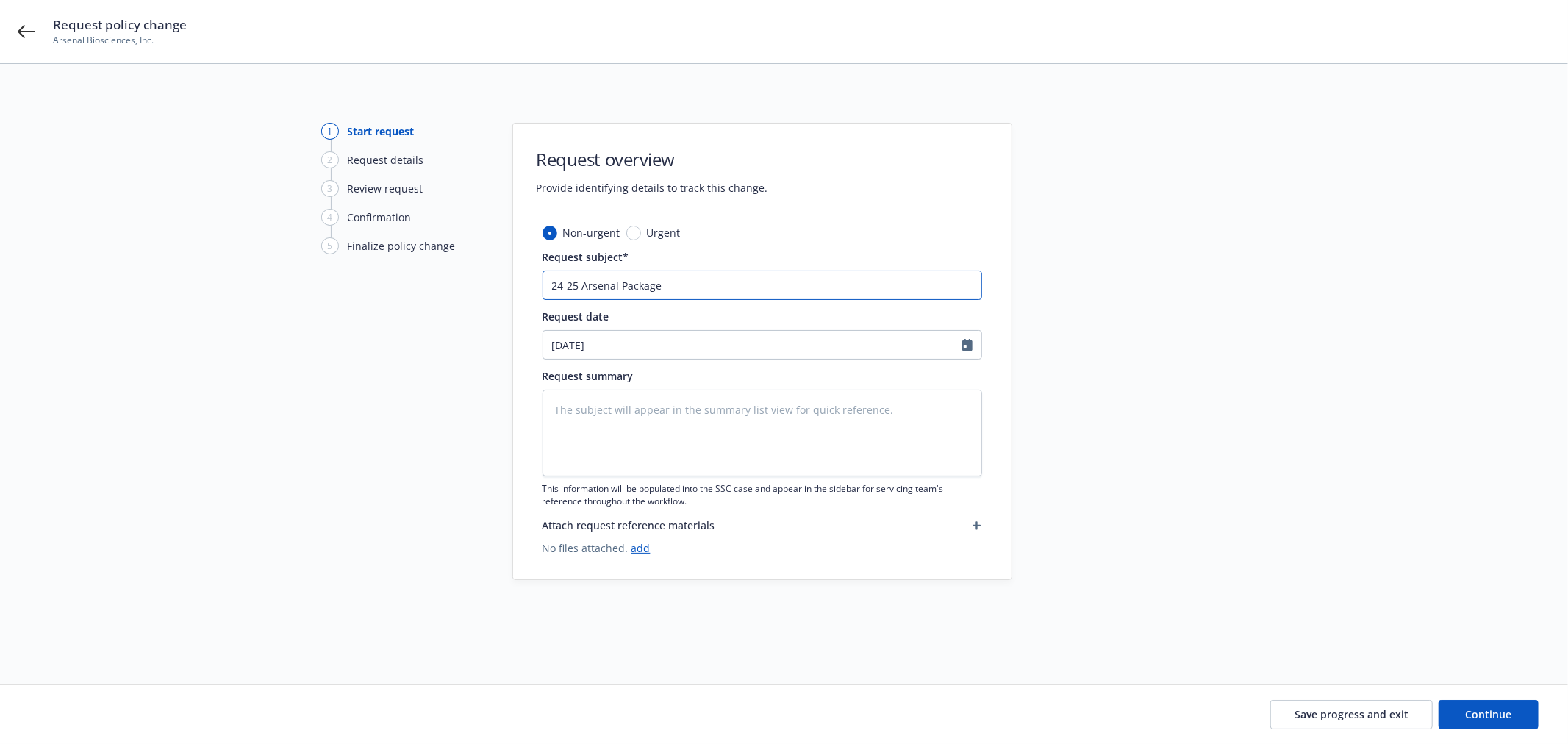
type input "24-25 Arsenal Package"
type textarea "x"
type input "24-25 Arsenal Package A"
type textarea "x"
type input "24-25 Arsenal Package Au"
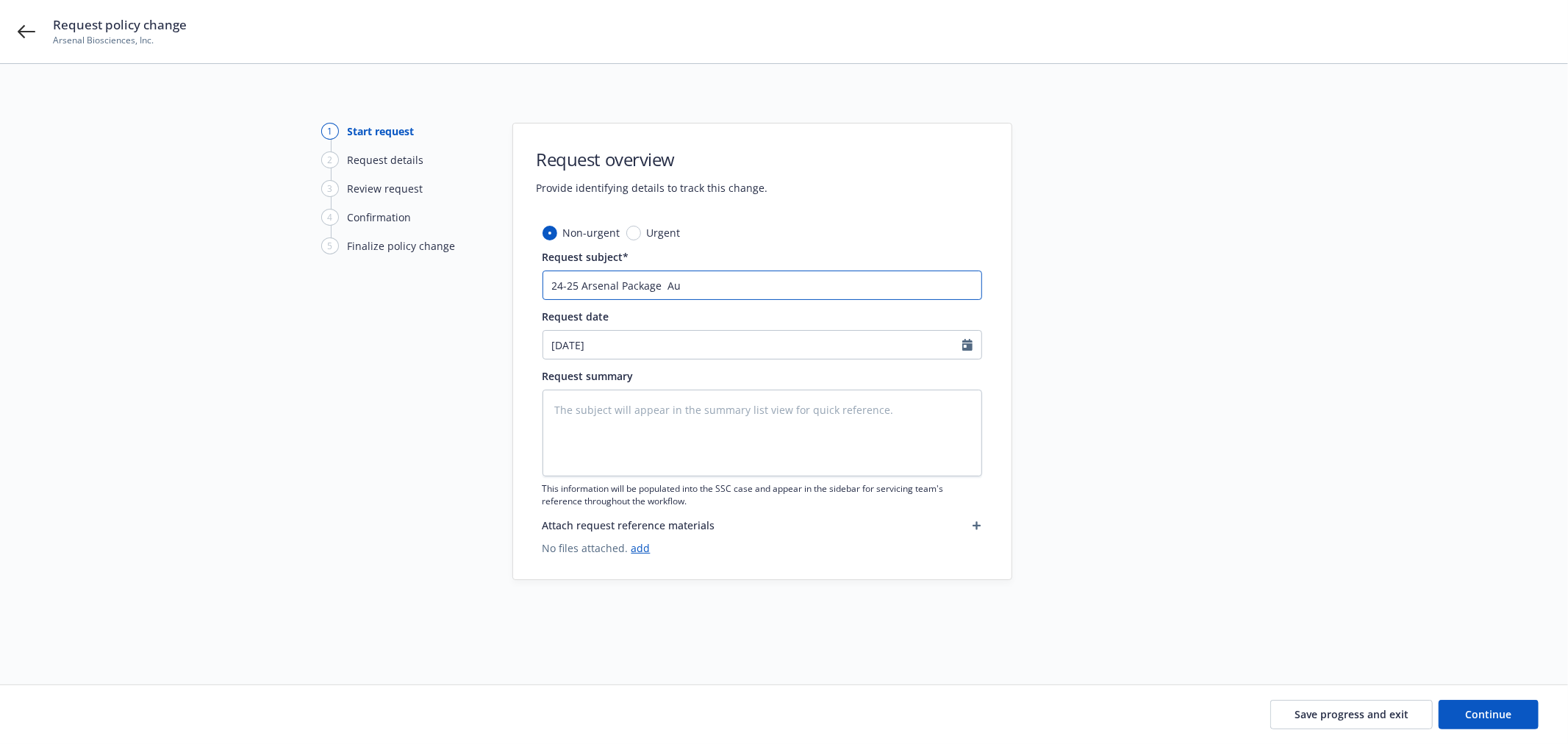
type textarea "x"
type input "24-25 Arsenal Package Aug"
type textarea "x"
type input "24-25 Arsenal Package Augd"
type textarea "x"
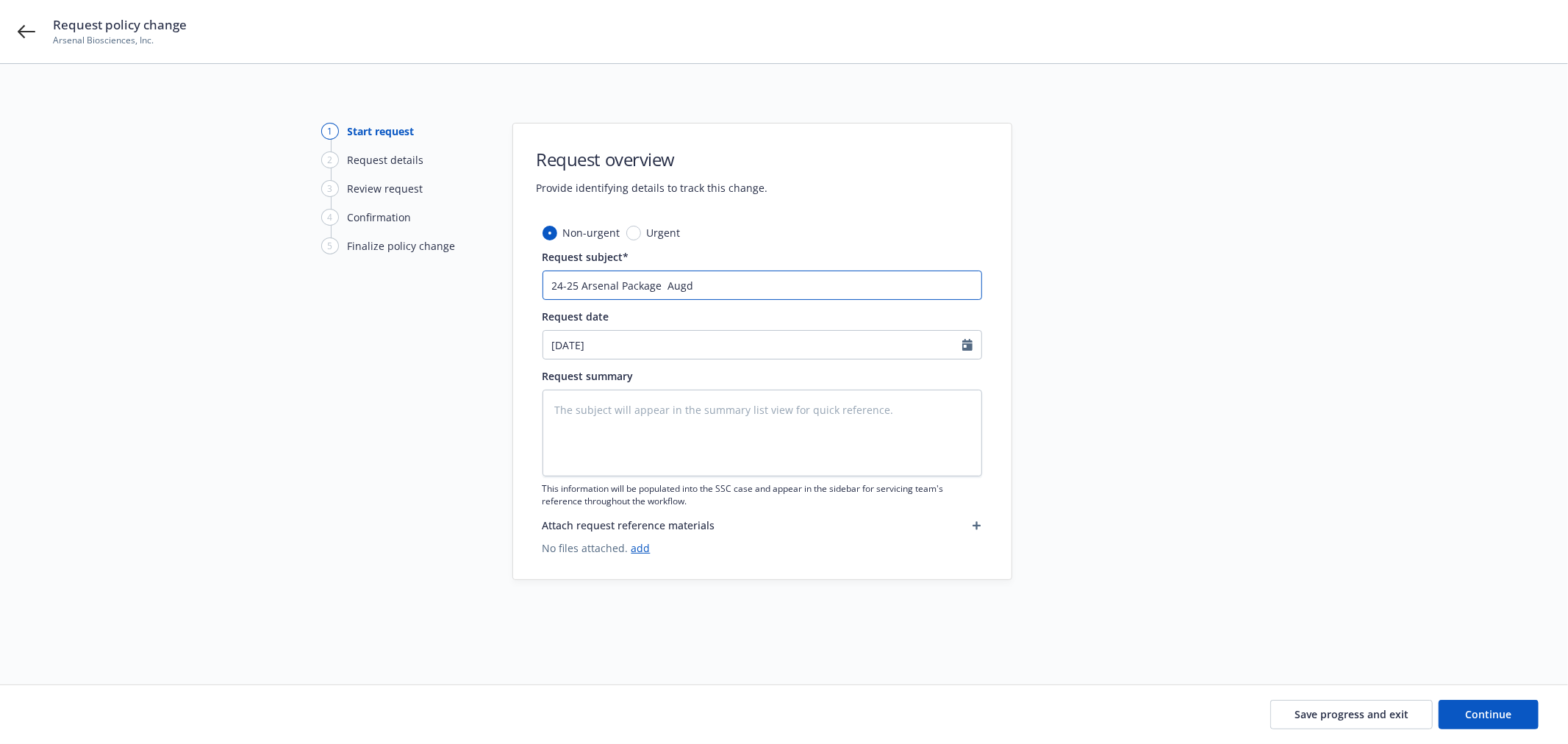
type input "24-25 Arsenal Package Augdi"
type textarea "x"
type input "24-25 Arsenal Package Augd"
type textarea "x"
type input "24-25 Arsenal Package Aug"
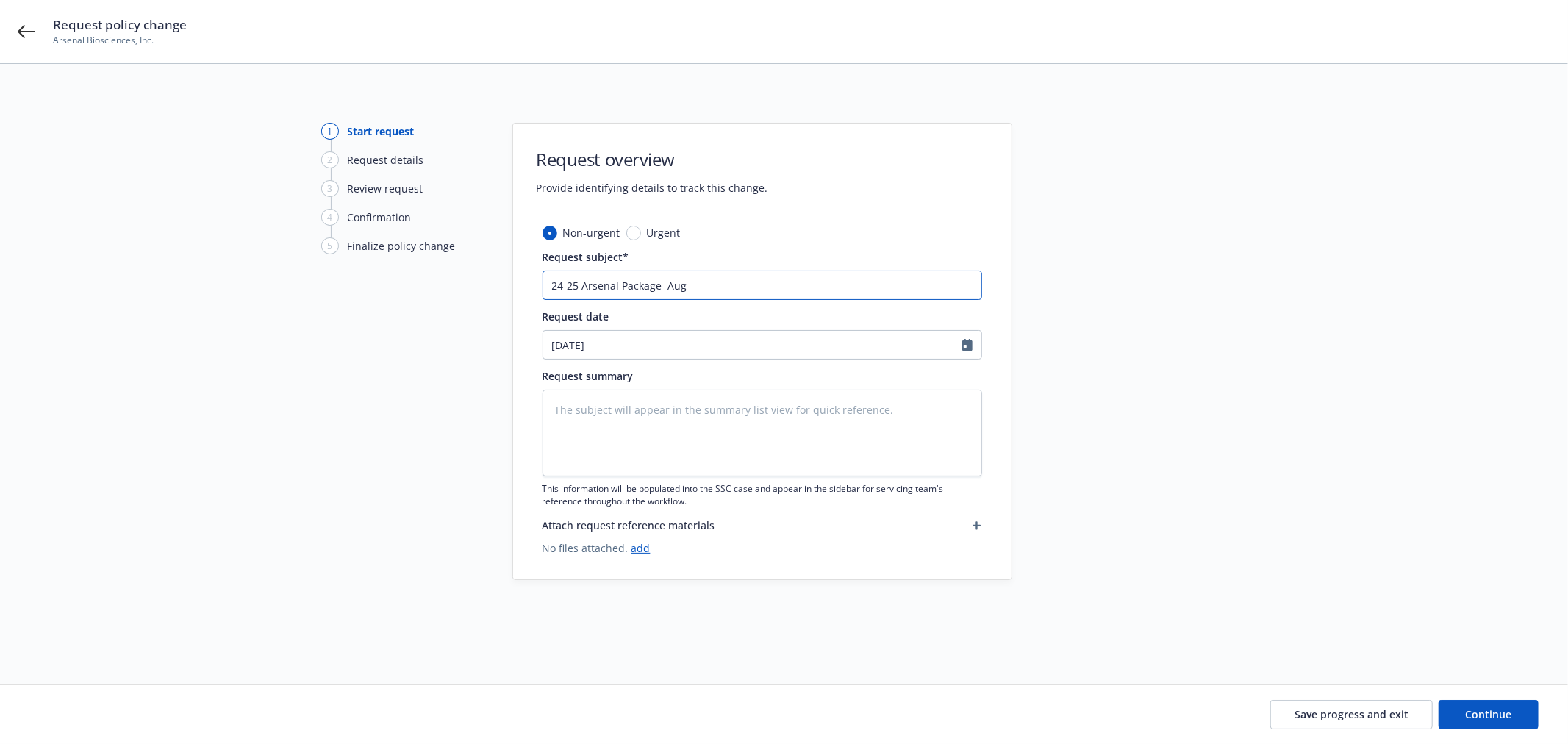
type textarea "x"
type input "24-25 Arsenal Package Au"
type textarea "x"
type input "24-25 Arsenal Package Aud"
type textarea "x"
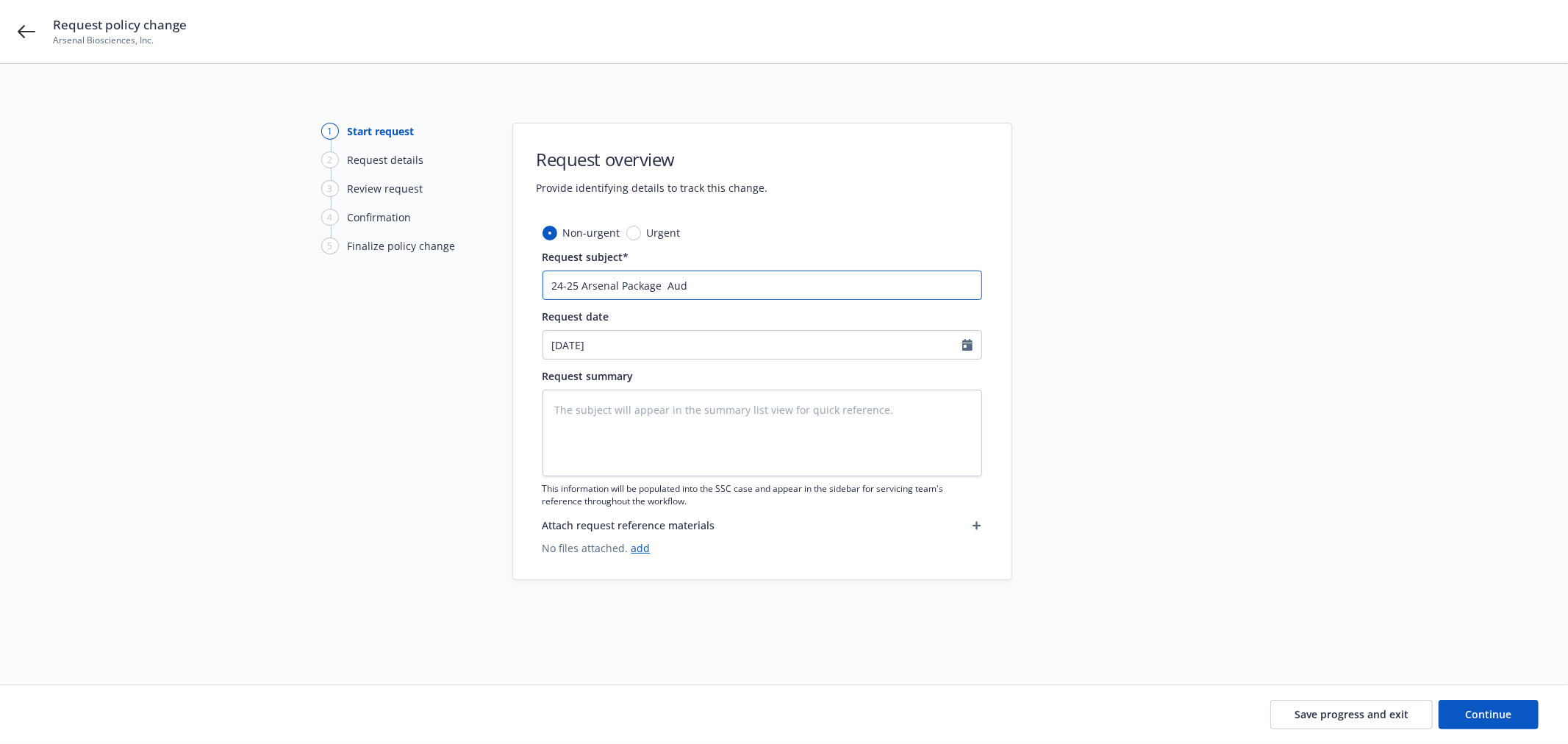
type input "24-25 Arsenal Package Audi"
type textarea "x"
drag, startPoint x: 819, startPoint y: 281, endPoint x: 334, endPoint y: 288, distance: 485.1
click at [333, 288] on div "1 Start request 2 Request details 3 Review request 4 Confirmation 5 Finalize po…" at bounding box center [784, 356] width 1533 height 468
type input "24-25 Arsenal Package Audit"
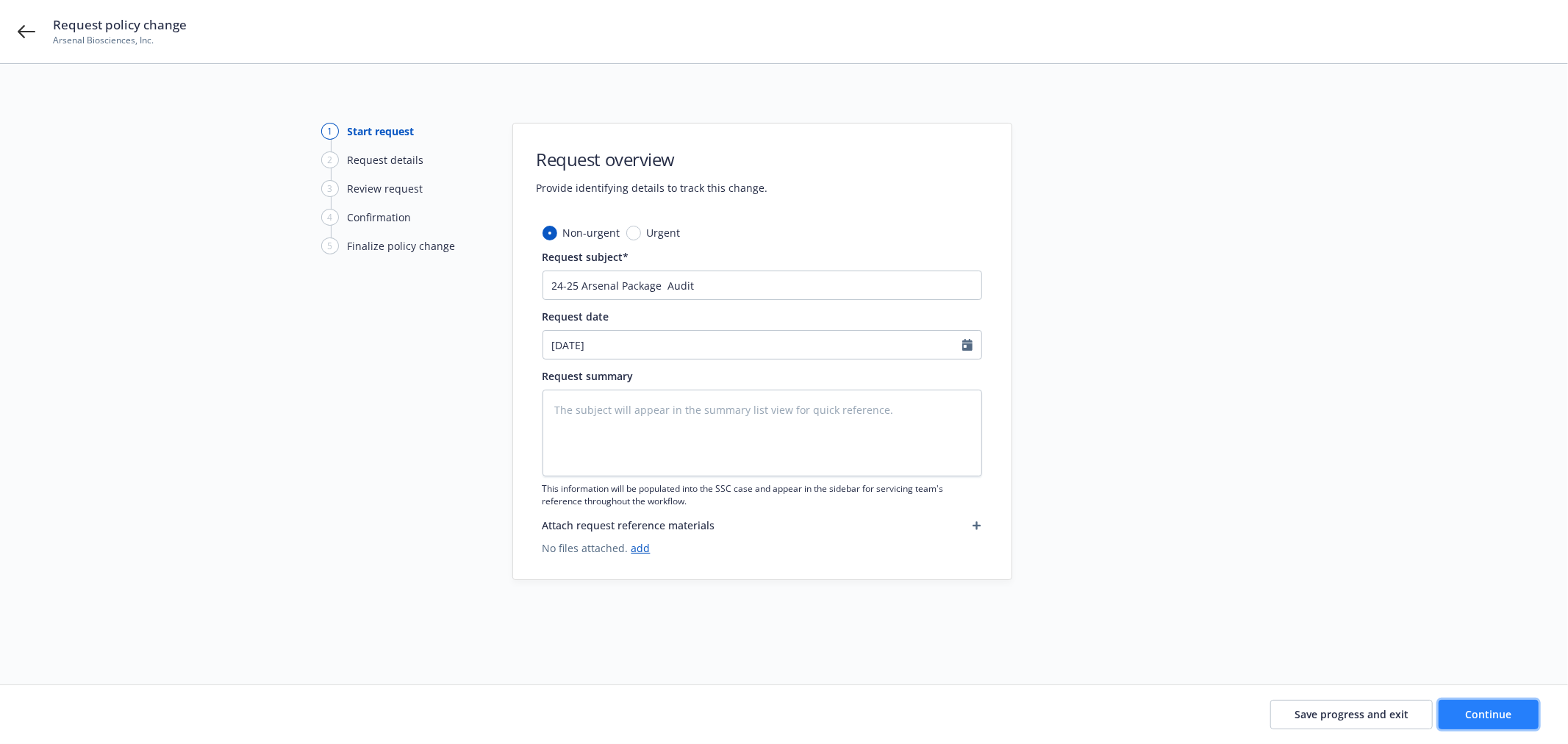
click at [1504, 718] on span "Continue" at bounding box center [1489, 713] width 47 height 14
type textarea "x"
